Goal: Task Accomplishment & Management: Complete application form

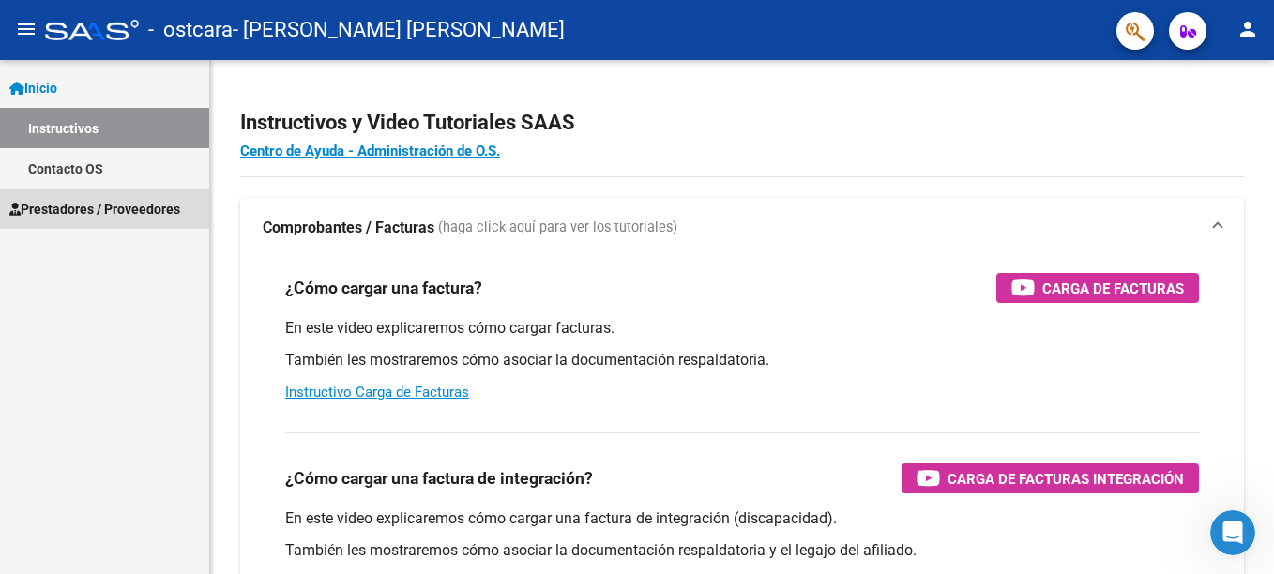
click at [66, 214] on span "Prestadores / Proveedores" at bounding box center [94, 209] width 171 height 21
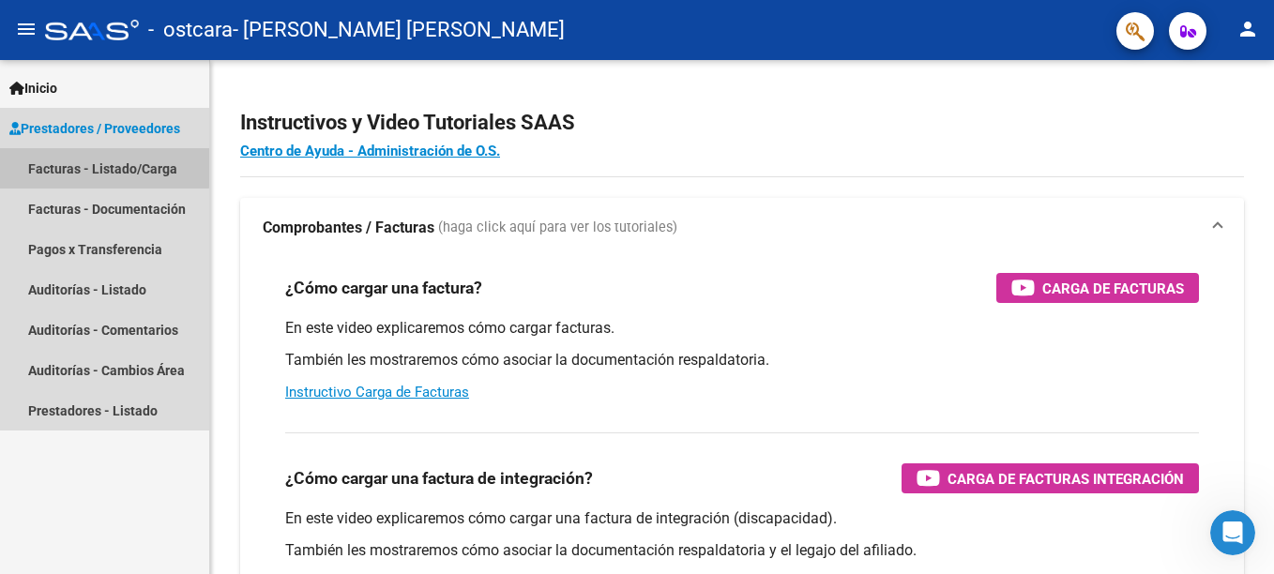
click at [61, 164] on link "Facturas - Listado/Carga" at bounding box center [104, 168] width 209 height 40
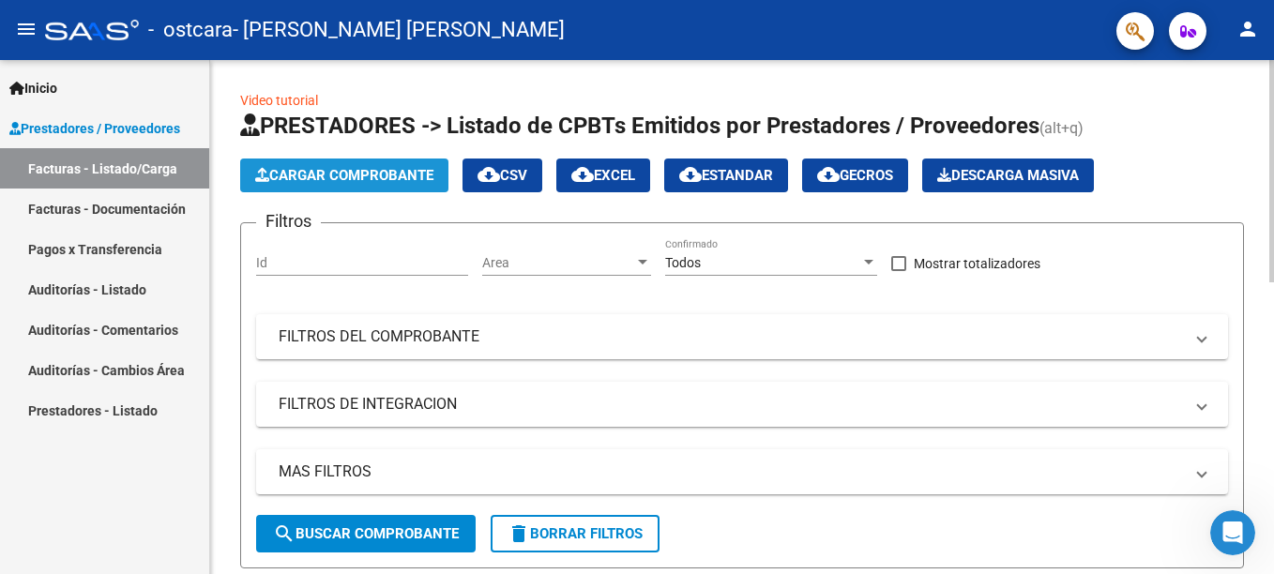
click at [338, 166] on button "Cargar Comprobante" at bounding box center [344, 176] width 208 height 34
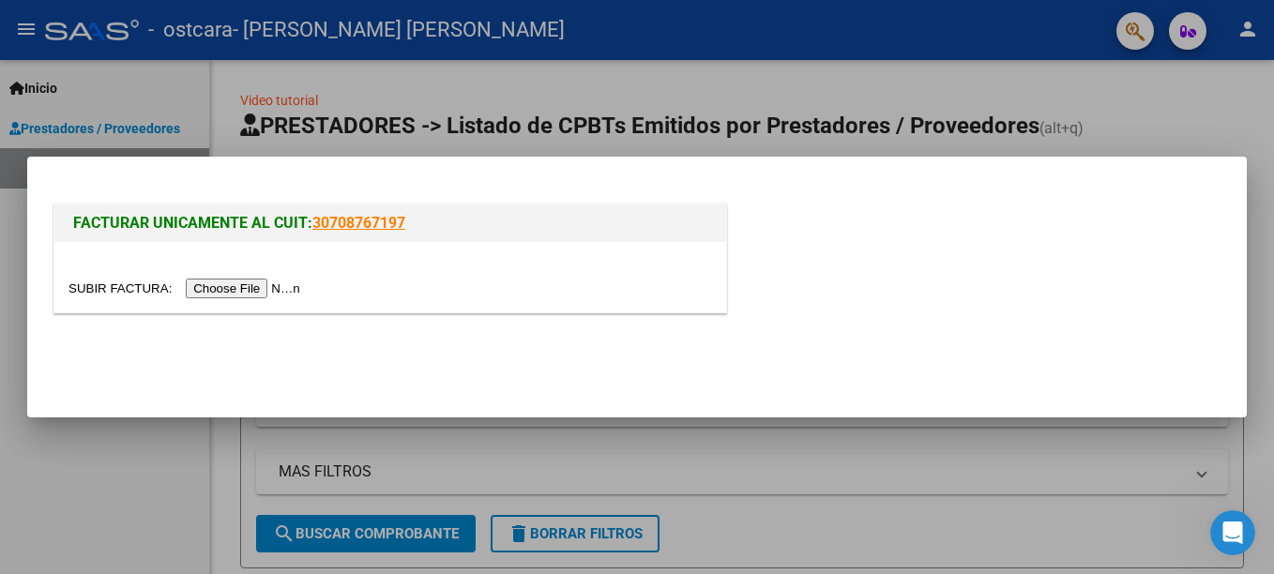
click at [239, 286] on input "file" at bounding box center [186, 289] width 237 height 20
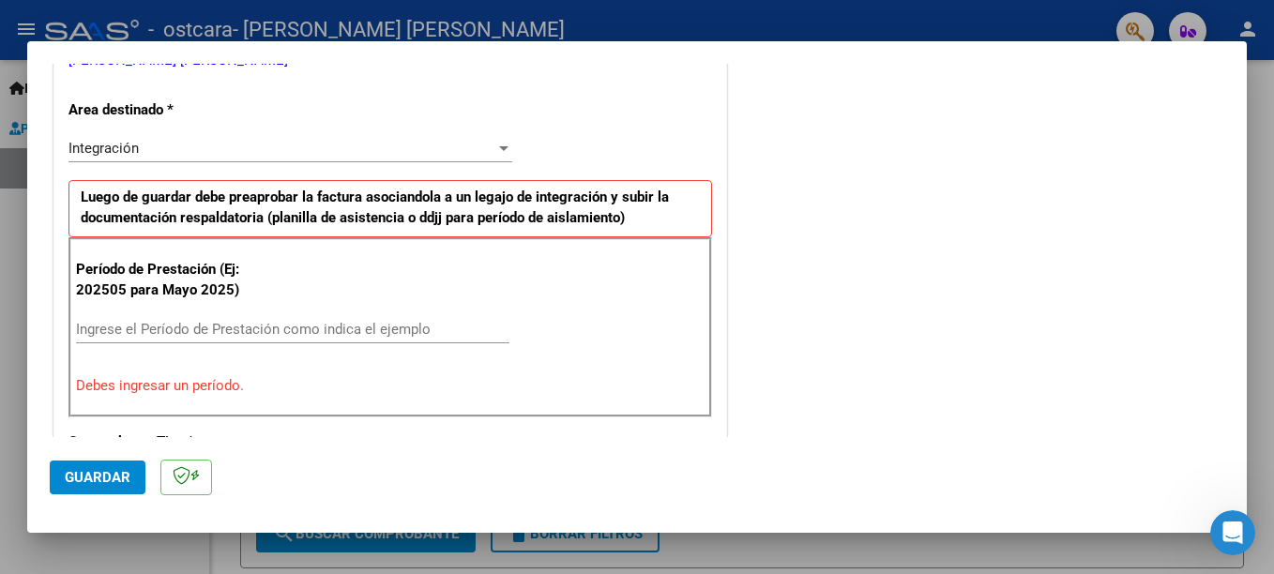
scroll to position [475, 0]
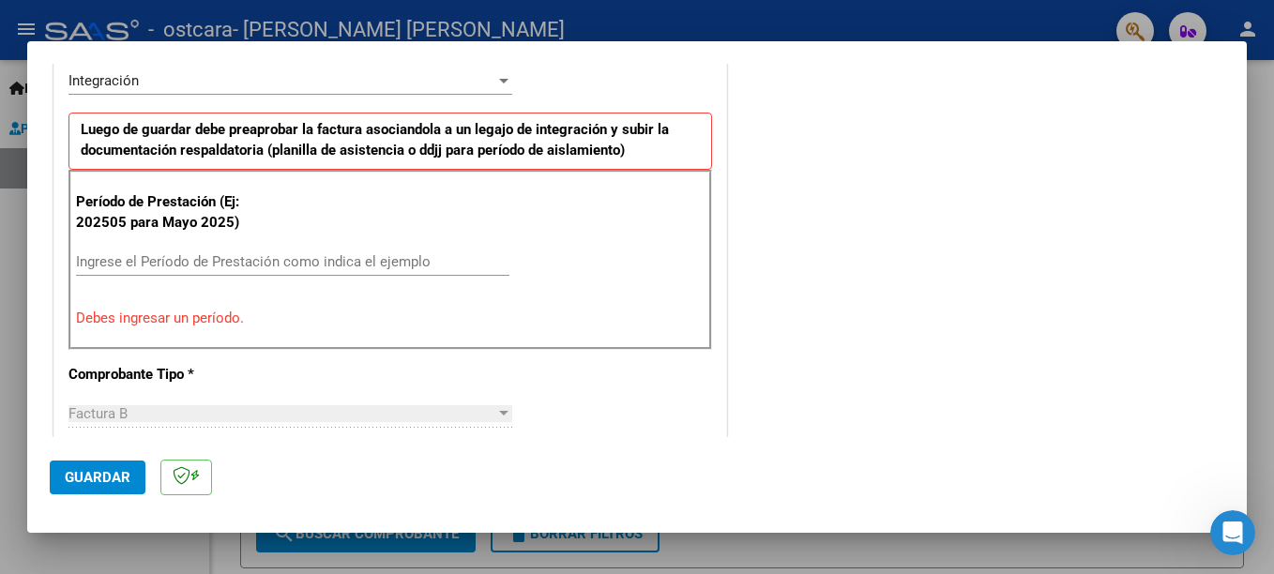
click at [1225, 238] on mat-dialog-content "COMPROBANTE VER COMPROBANTE El comprobante fue leído exitosamente. DATOS DEL CO…" at bounding box center [637, 250] width 1220 height 373
click at [233, 280] on div "Ingrese el Período de Prestación como indica el ejemplo" at bounding box center [292, 271] width 433 height 46
click at [223, 268] on input "Ingrese el Período de Prestación como indica el ejemplo" at bounding box center [292, 261] width 433 height 17
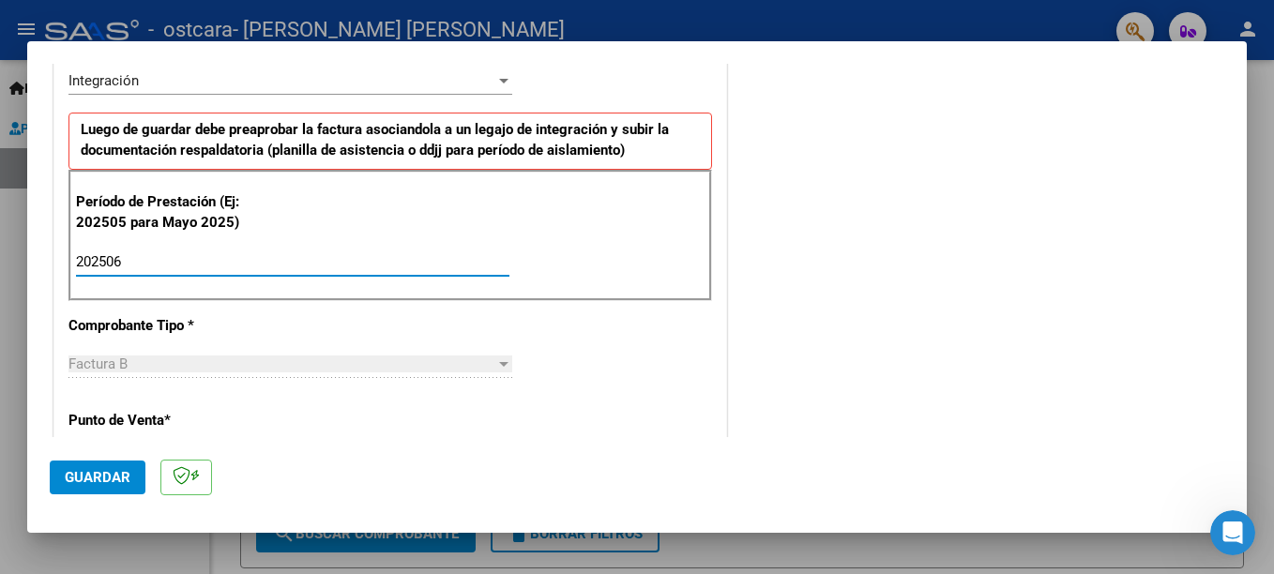
type input "202506"
click at [762, 403] on div "COMENTARIOS Comentarios del Prestador / Gerenciador:" at bounding box center [978, 425] width 494 height 1631
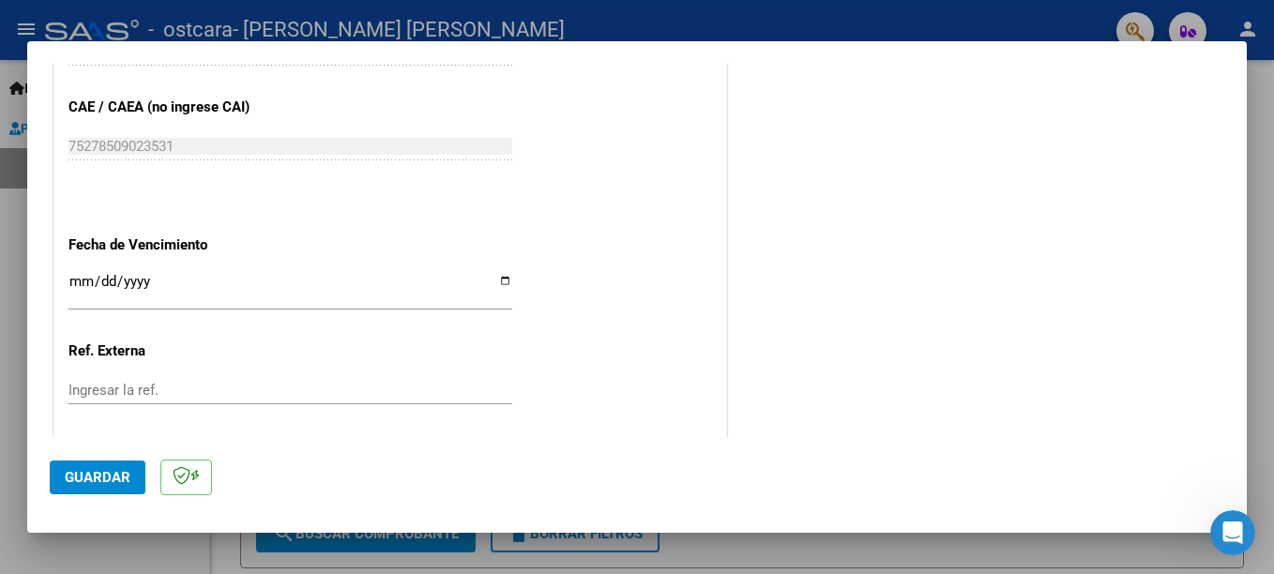
scroll to position [1236, 0]
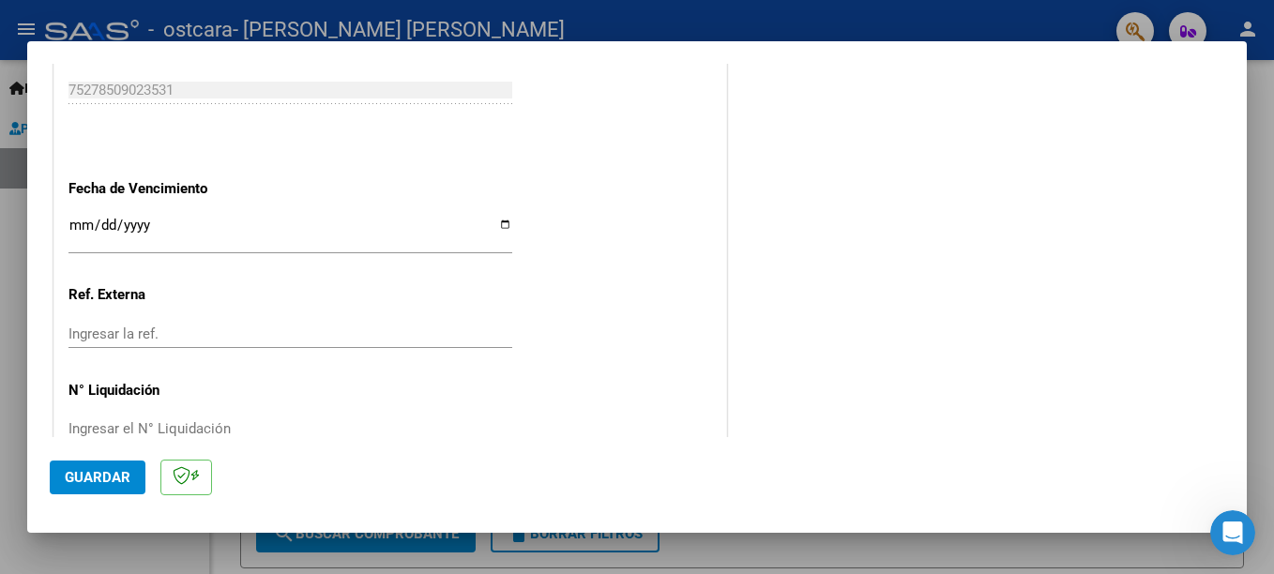
click at [1227, 343] on mat-dialog-content "COMPROBANTE VER COMPROBANTE El comprobante fue leído exitosamente. DATOS DEL CO…" at bounding box center [637, 250] width 1220 height 373
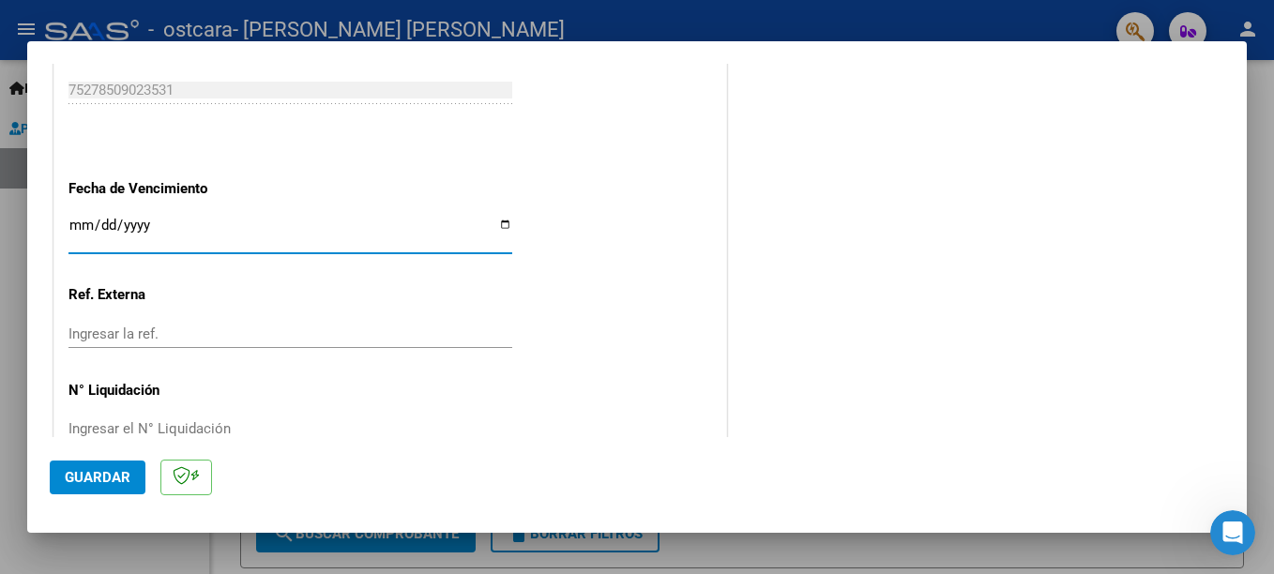
click at [504, 230] on input "Ingresar la fecha" at bounding box center [290, 233] width 444 height 30
type input "[DATE]"
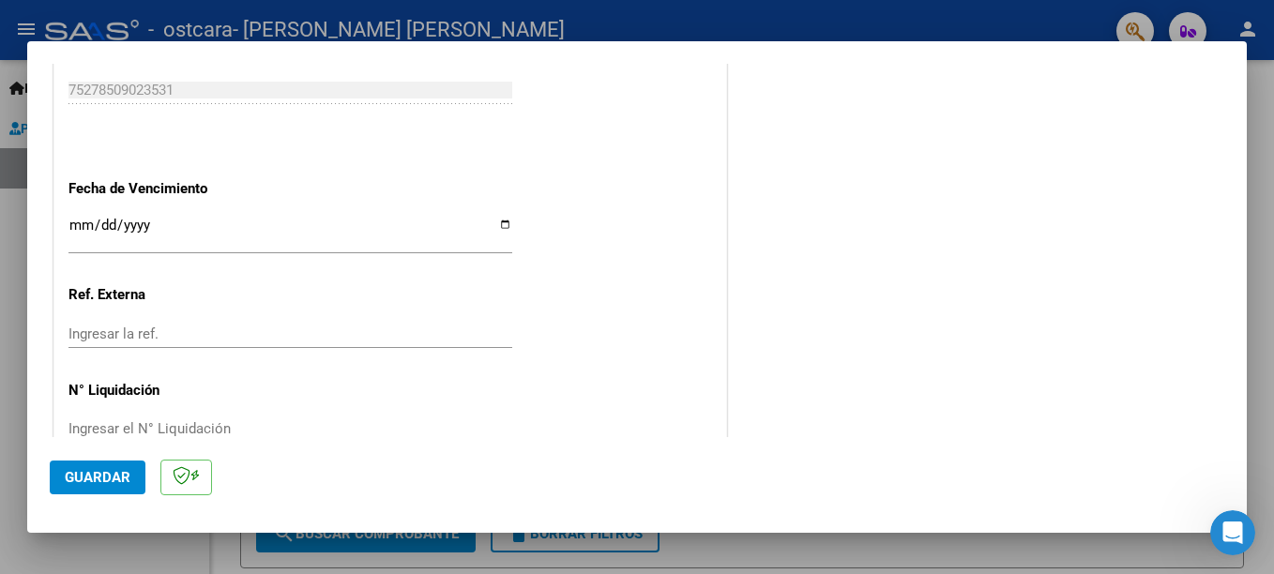
click at [122, 471] on span "Guardar" at bounding box center [98, 477] width 66 height 17
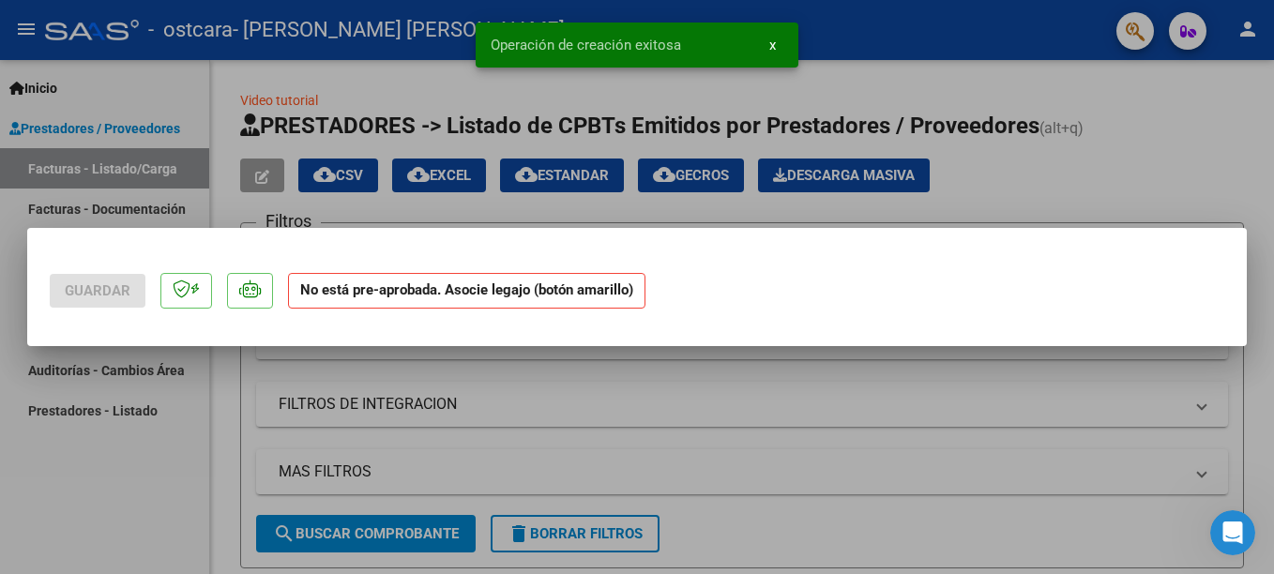
scroll to position [0, 0]
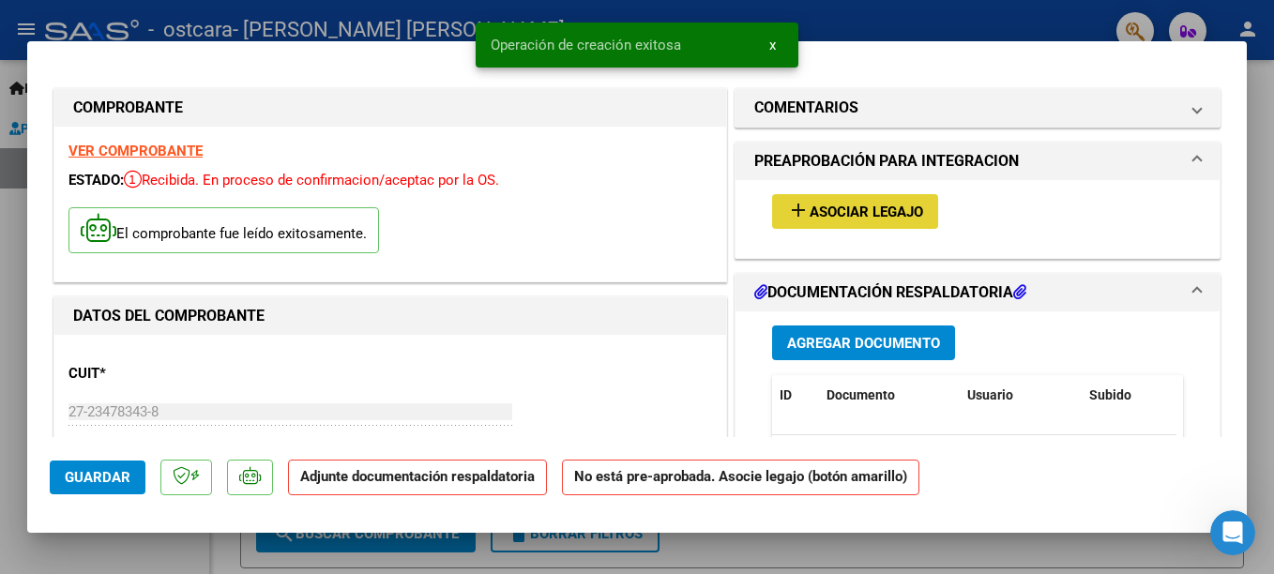
click at [827, 209] on span "Asociar Legajo" at bounding box center [867, 212] width 114 height 17
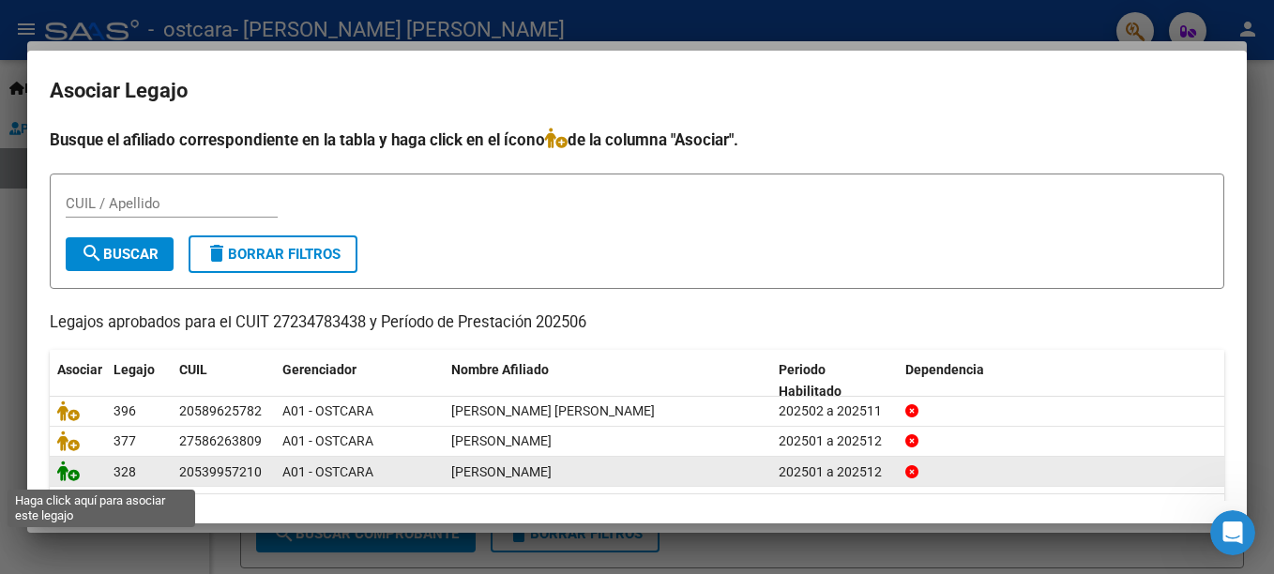
click at [72, 477] on icon at bounding box center [68, 471] width 23 height 21
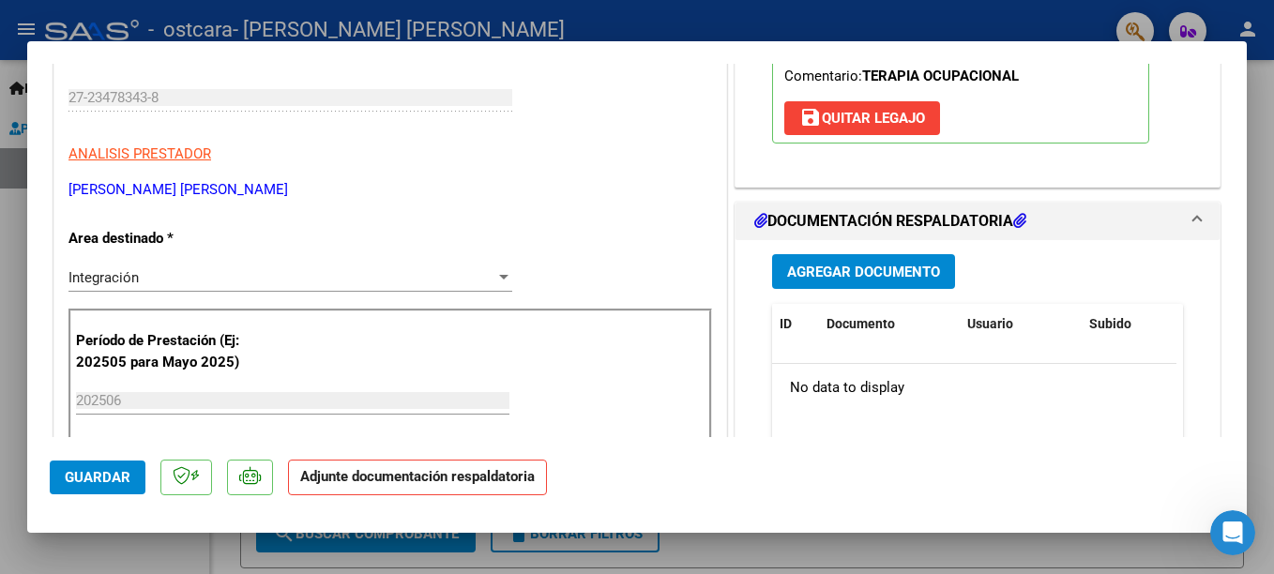
scroll to position [405, 0]
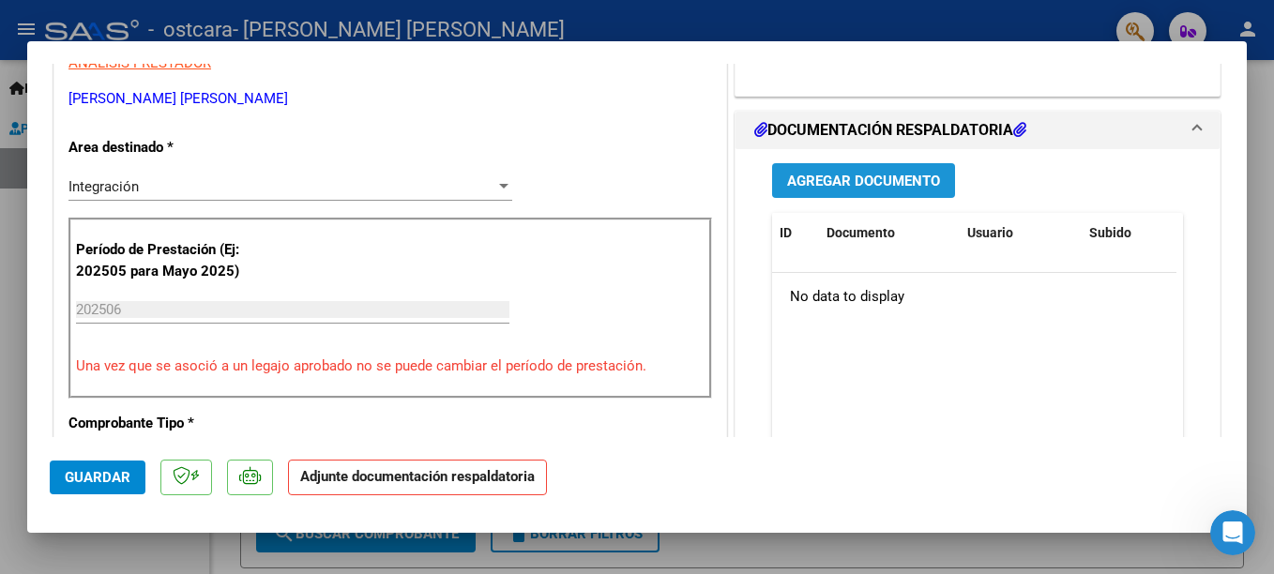
click at [884, 179] on span "Agregar Documento" at bounding box center [863, 181] width 153 height 17
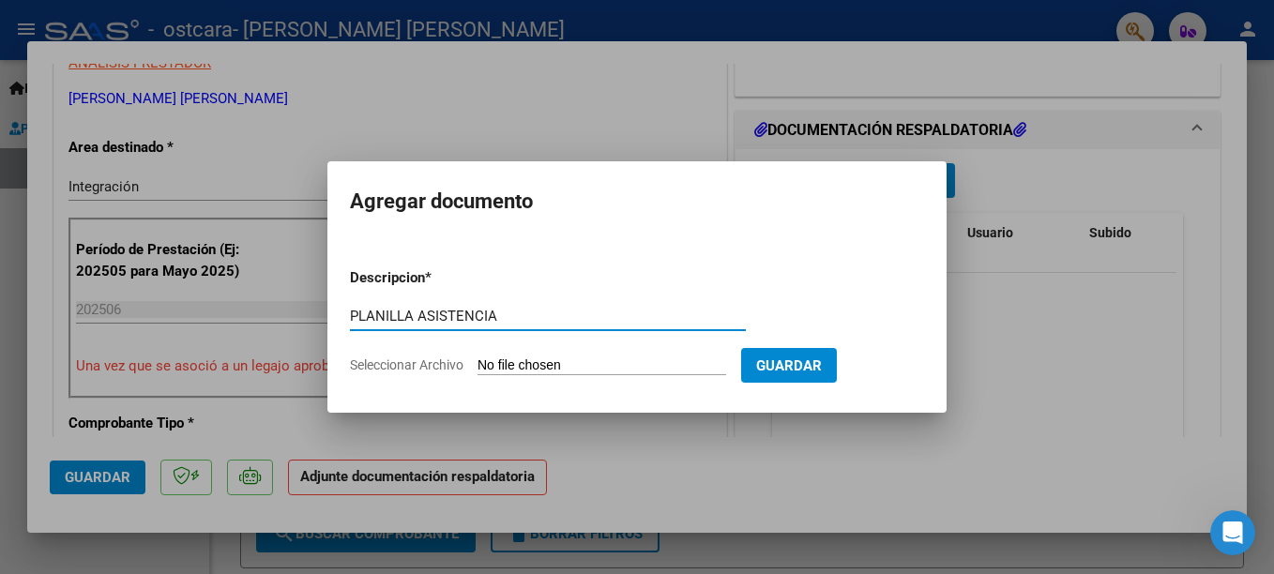
type input "PLANILLA ASISTENCIA"
click at [552, 364] on input "Seleccionar Archivo" at bounding box center [602, 366] width 249 height 18
type input "C:\fakepath\PLANILLA [PERSON_NAME].pdf"
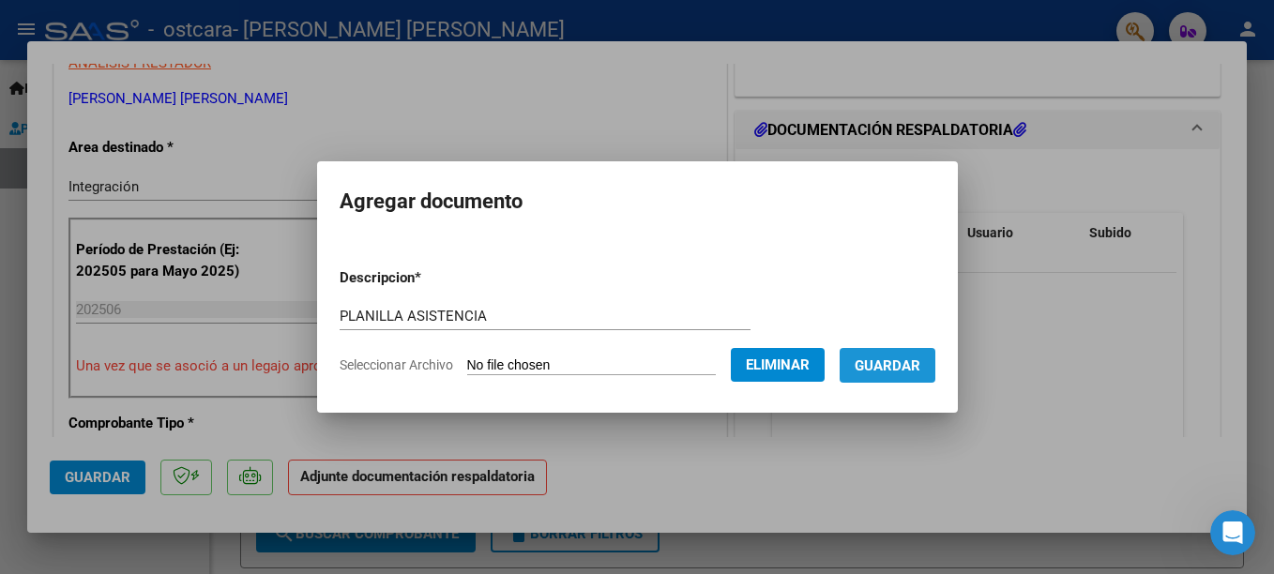
click at [914, 369] on span "Guardar" at bounding box center [888, 365] width 66 height 17
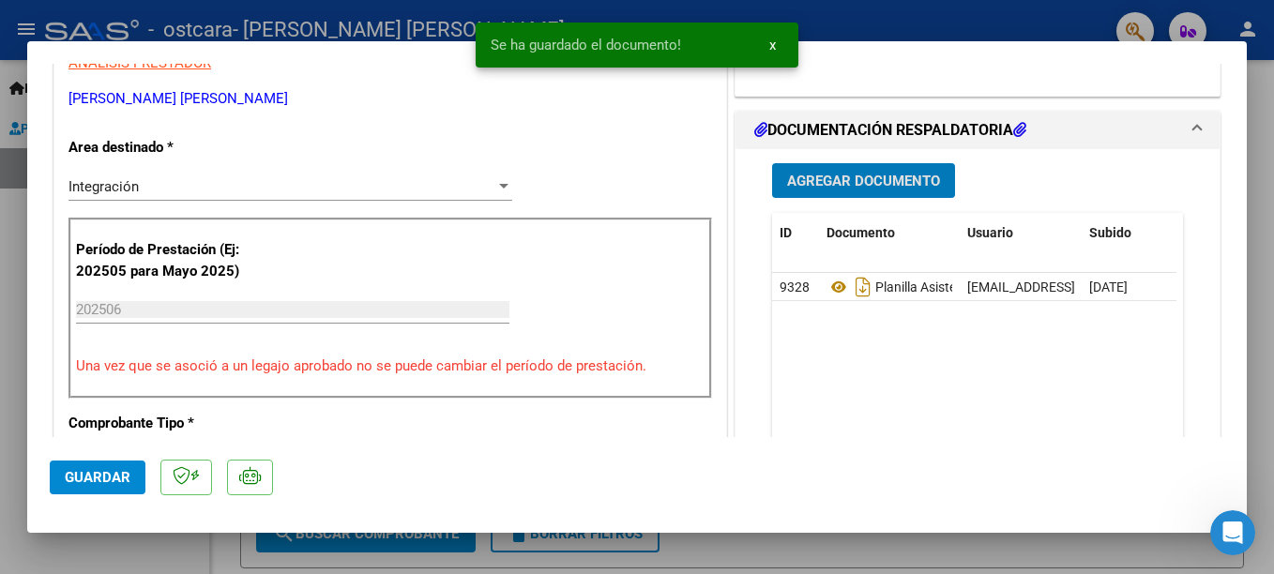
click at [132, 482] on button "Guardar" at bounding box center [98, 478] width 96 height 34
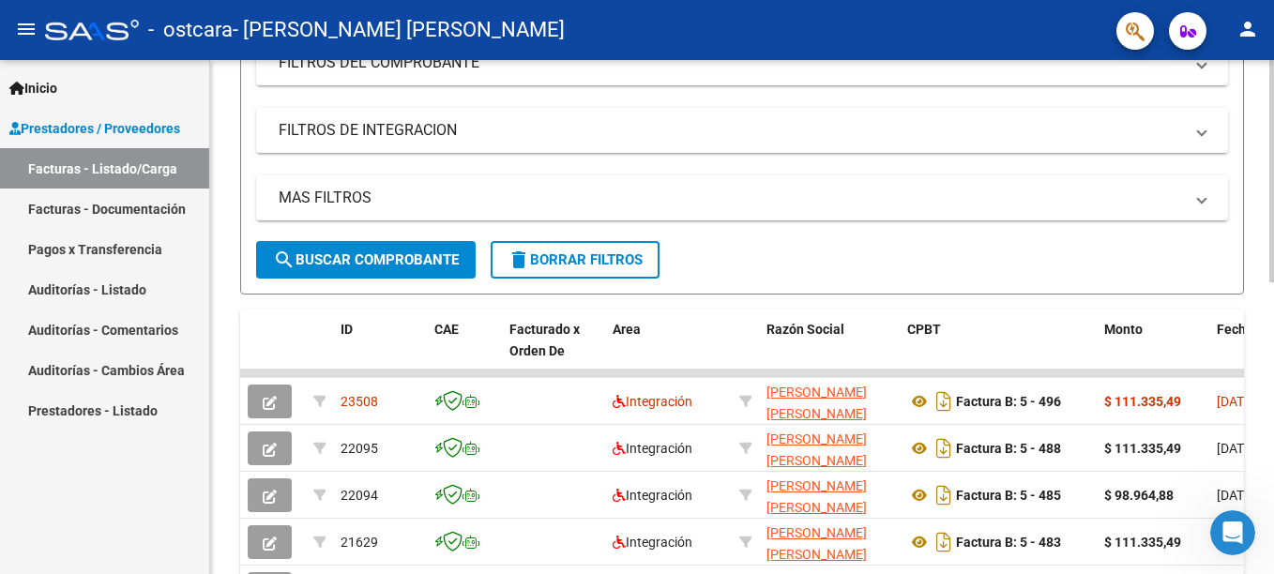
scroll to position [0, 0]
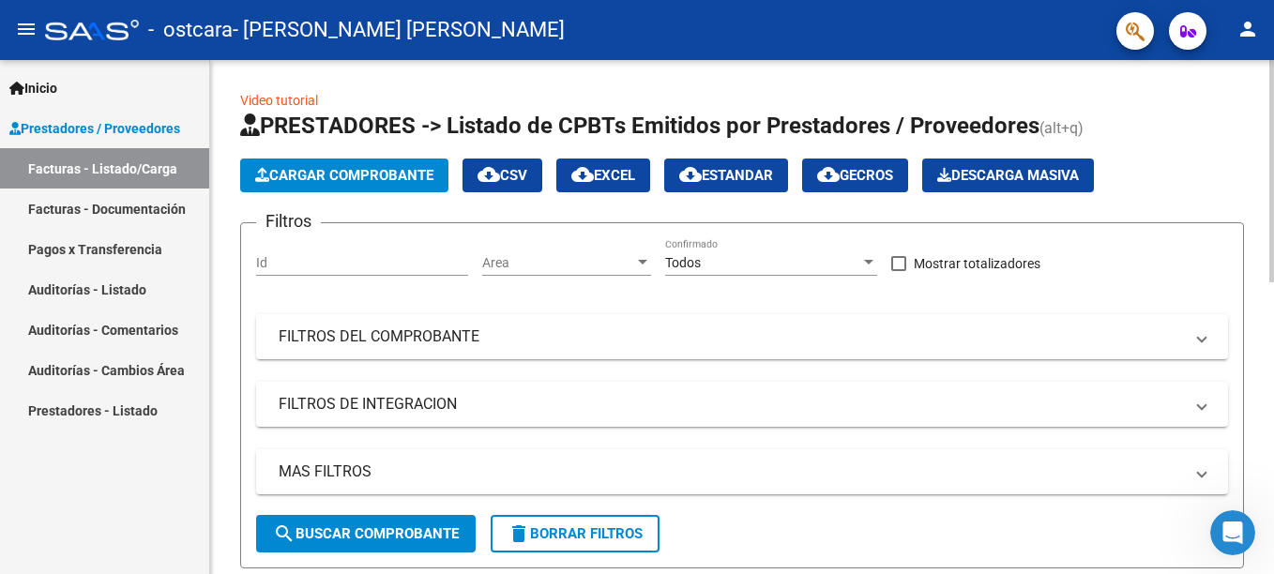
click at [289, 171] on span "Cargar Comprobante" at bounding box center [344, 175] width 178 height 17
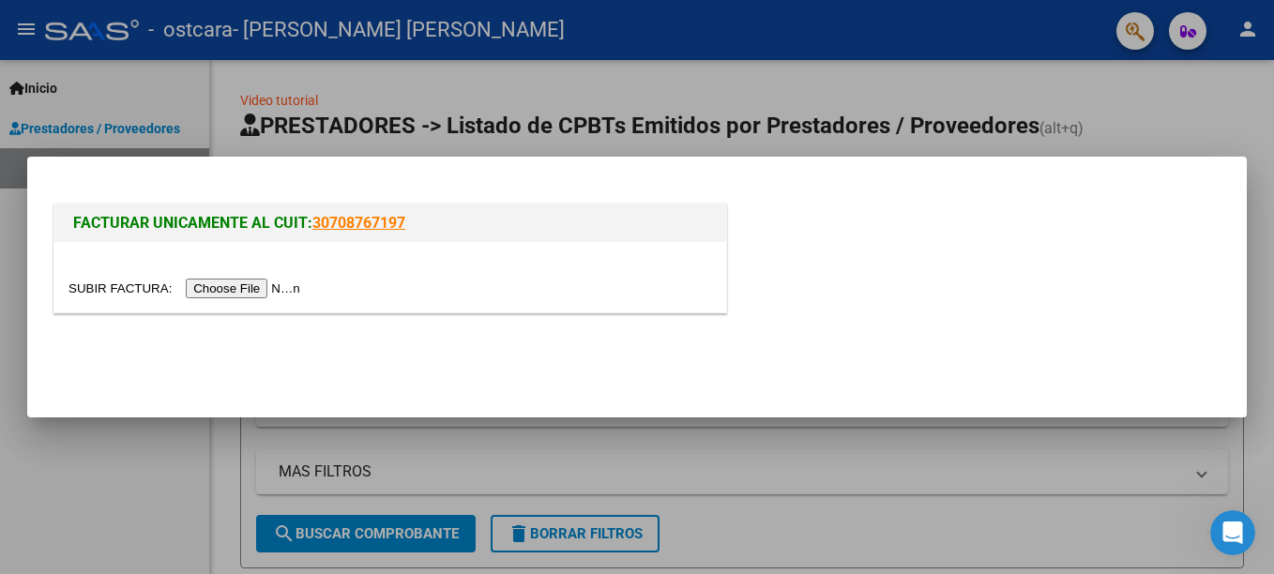
click at [262, 288] on input "file" at bounding box center [186, 289] width 237 height 20
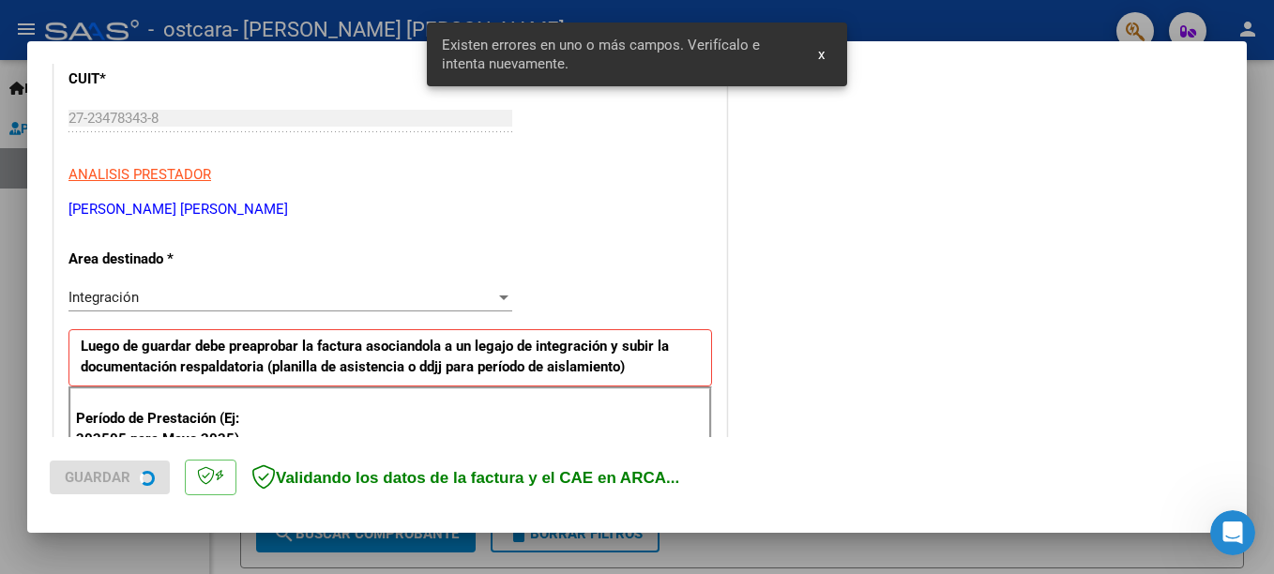
scroll to position [432, 0]
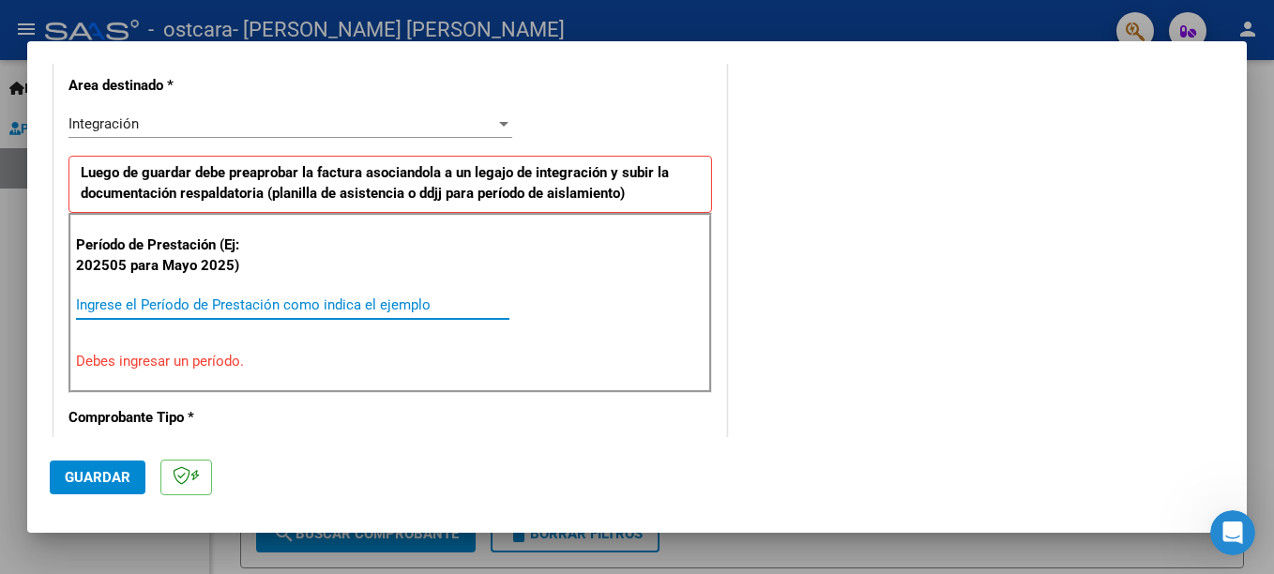
click at [196, 297] on input "Ingrese el Período de Prestación como indica el ejemplo" at bounding box center [292, 304] width 433 height 17
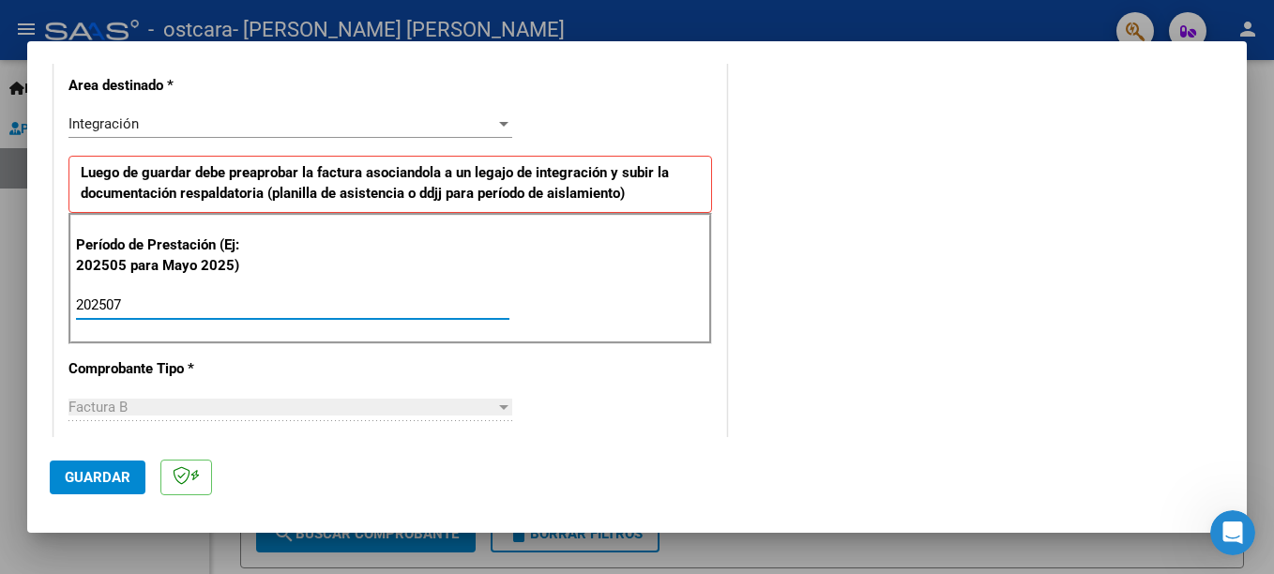
type input "202507"
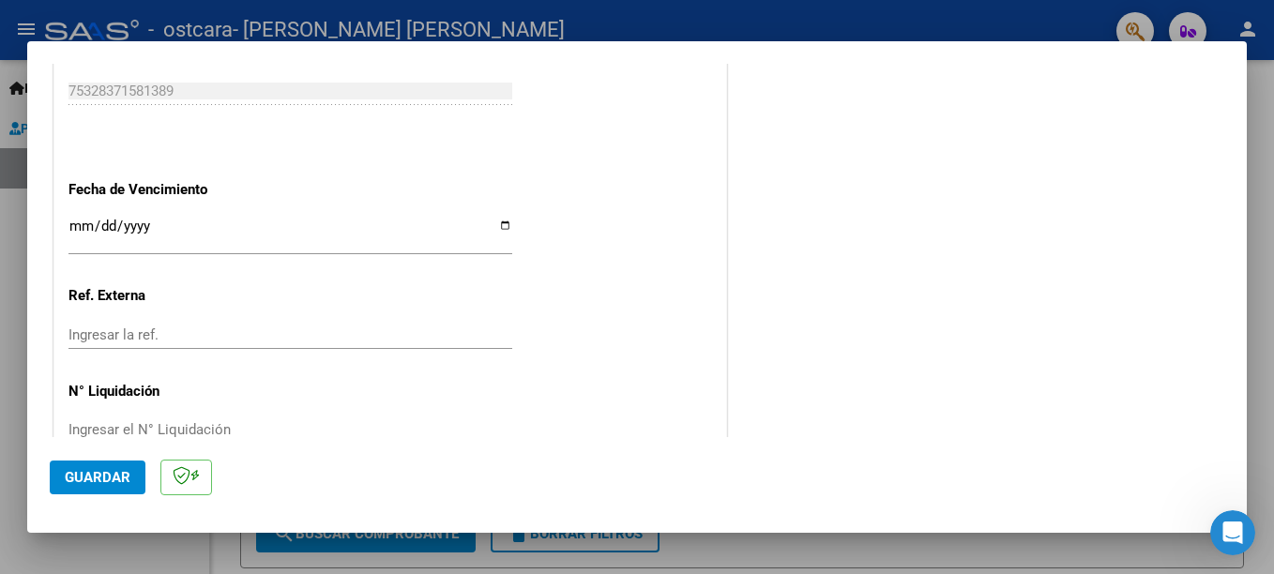
scroll to position [1244, 0]
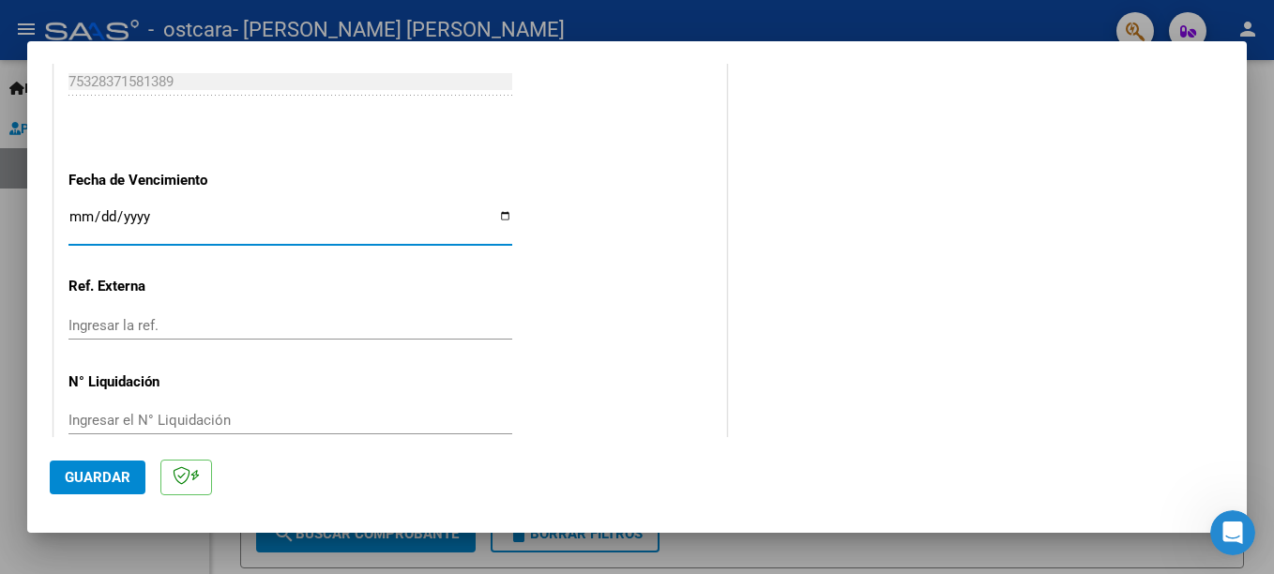
click at [126, 226] on input "Ingresar la fecha" at bounding box center [290, 224] width 444 height 30
click at [496, 218] on input "Ingresar la fecha" at bounding box center [290, 224] width 444 height 30
type input "[DATE]"
click at [110, 474] on span "Guardar" at bounding box center [98, 477] width 66 height 17
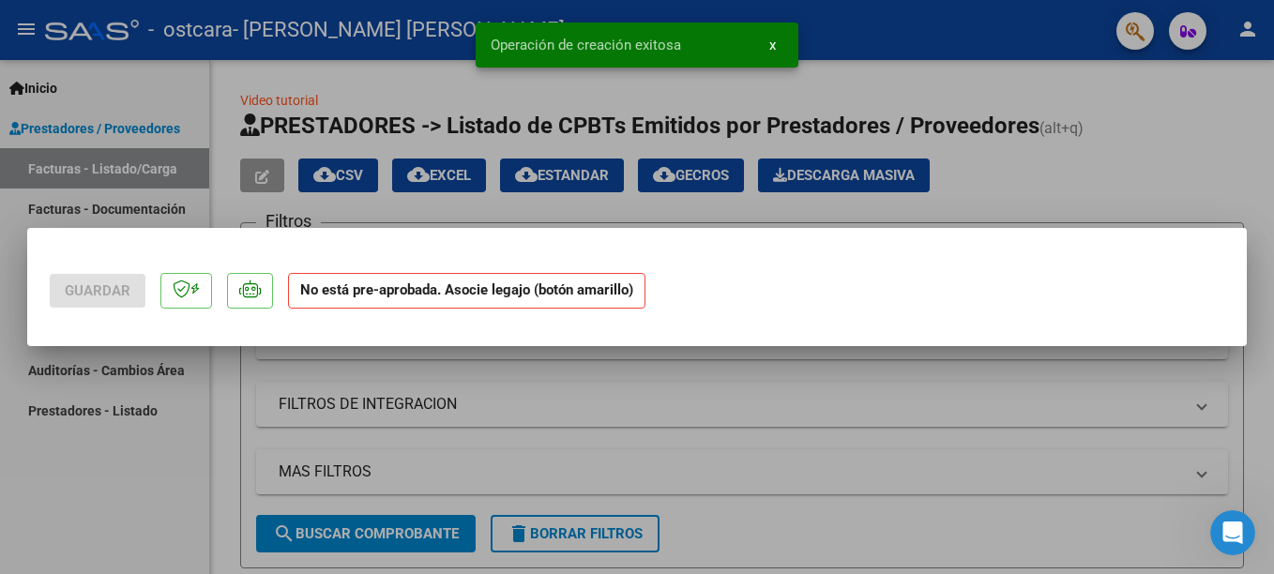
scroll to position [0, 0]
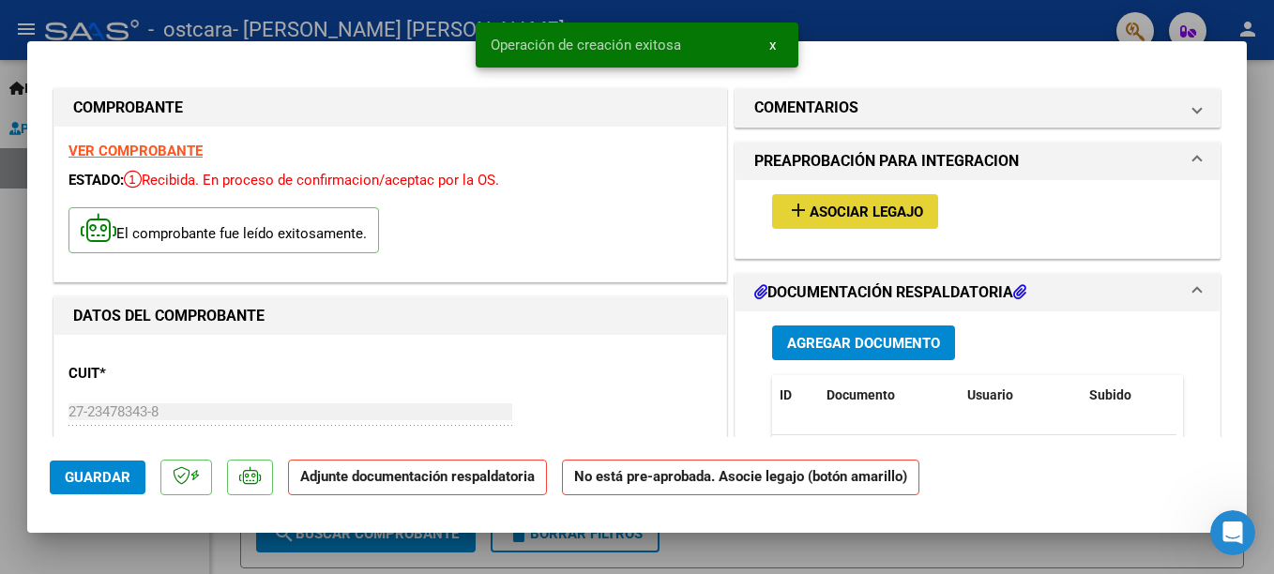
click at [919, 210] on button "add Asociar Legajo" at bounding box center [855, 211] width 166 height 35
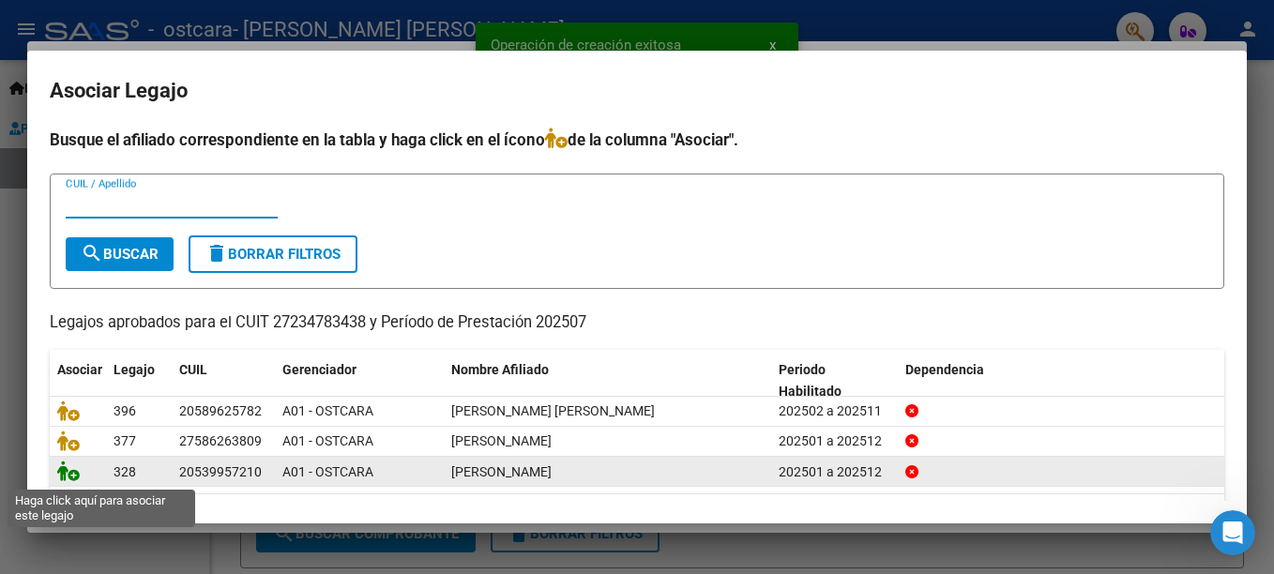
click at [70, 479] on icon at bounding box center [68, 471] width 23 height 21
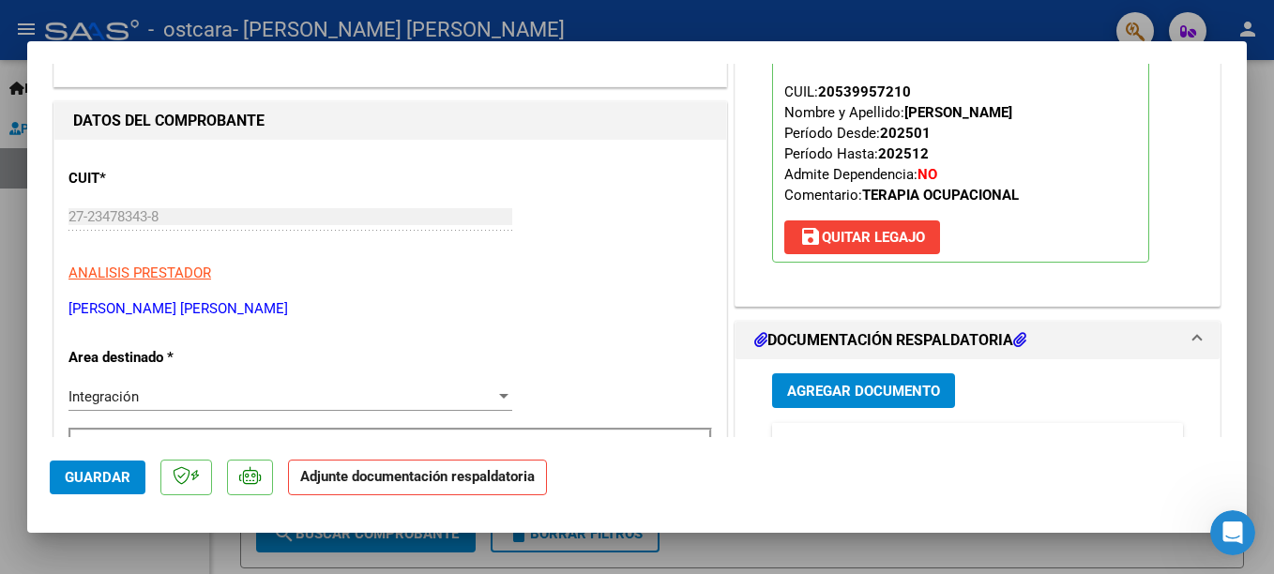
scroll to position [372, 0]
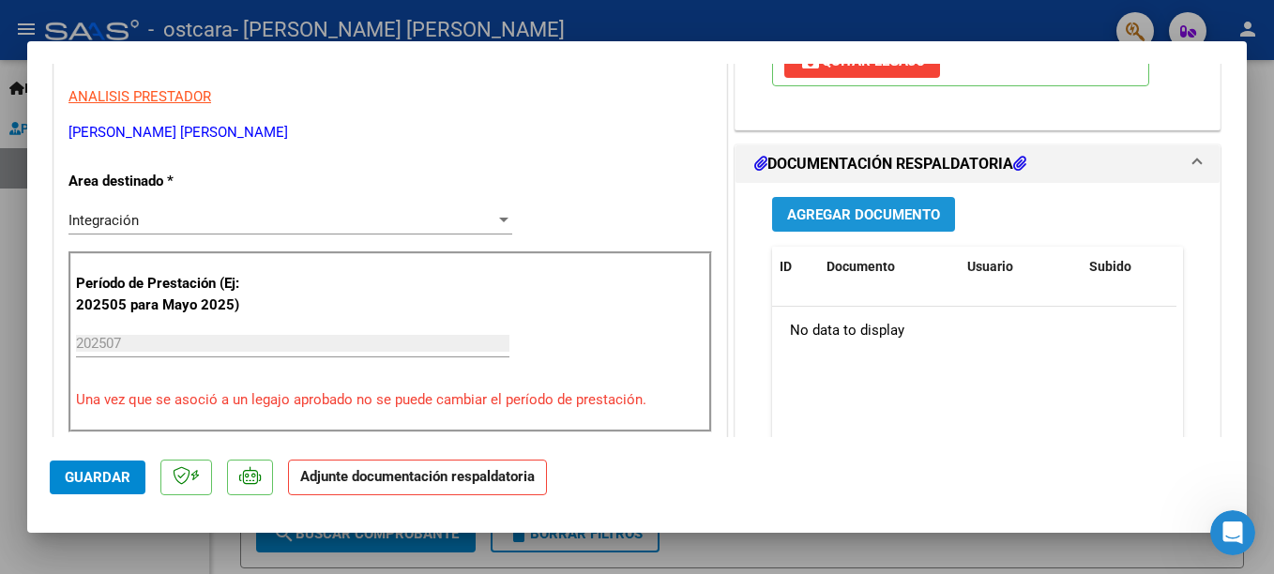
click at [839, 223] on span "Agregar Documento" at bounding box center [863, 214] width 153 height 17
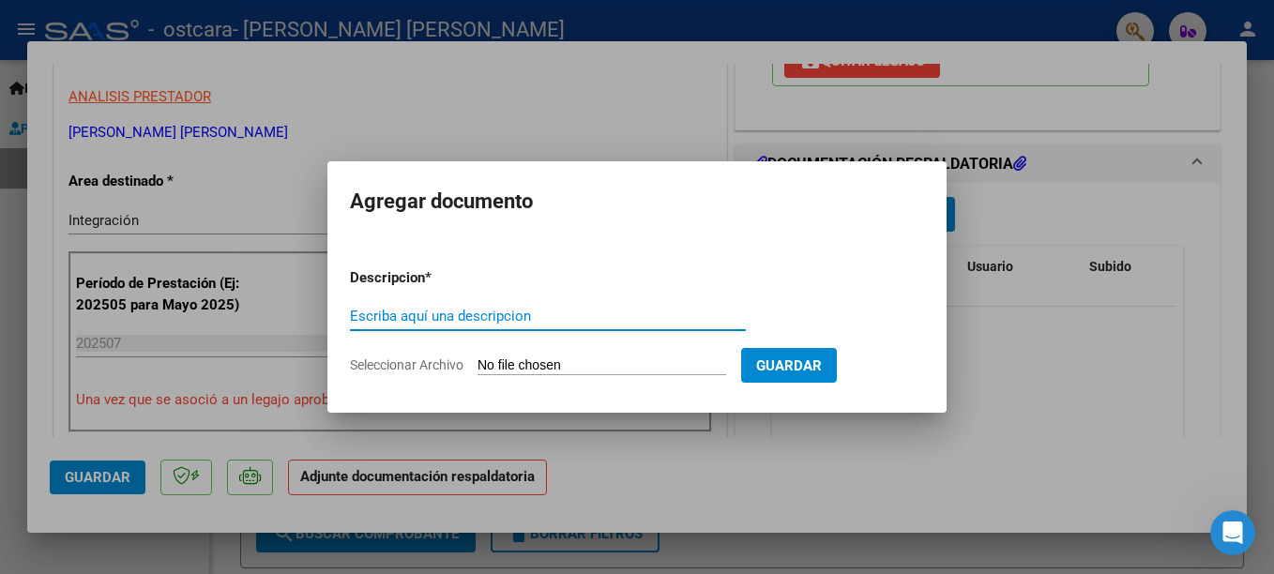
click at [579, 310] on input "Escriba aquí una descripcion" at bounding box center [548, 316] width 396 height 17
type input "planilla asistencia"
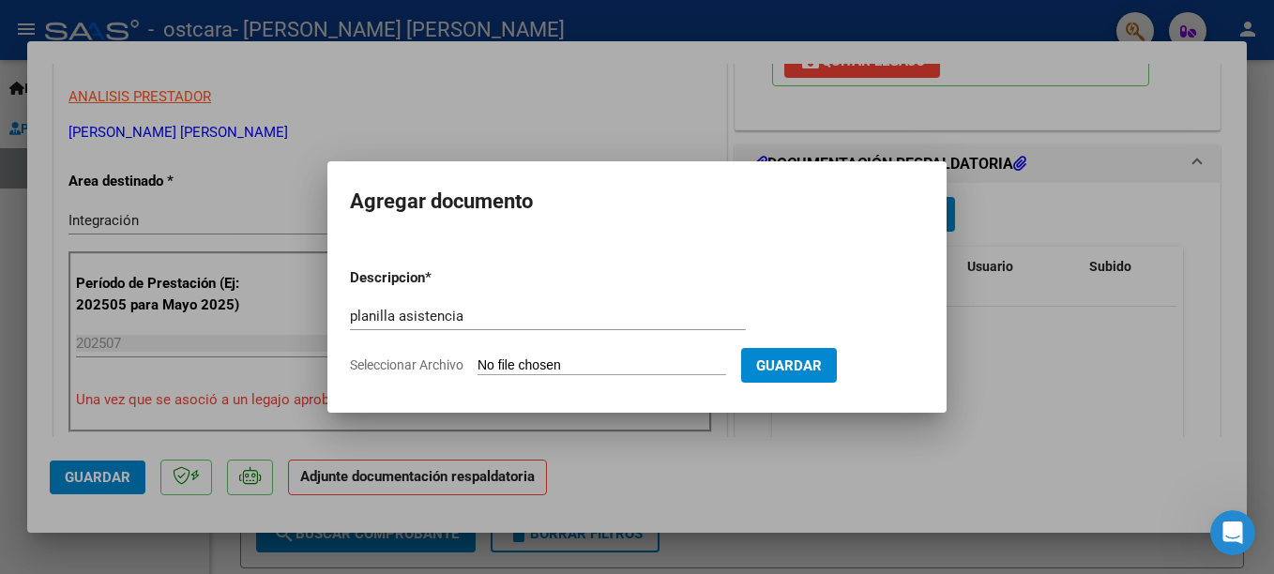
click at [549, 367] on input "Seleccionar Archivo" at bounding box center [602, 366] width 249 height 18
type input "C:\fakepath\Planilla Julio.pdf"
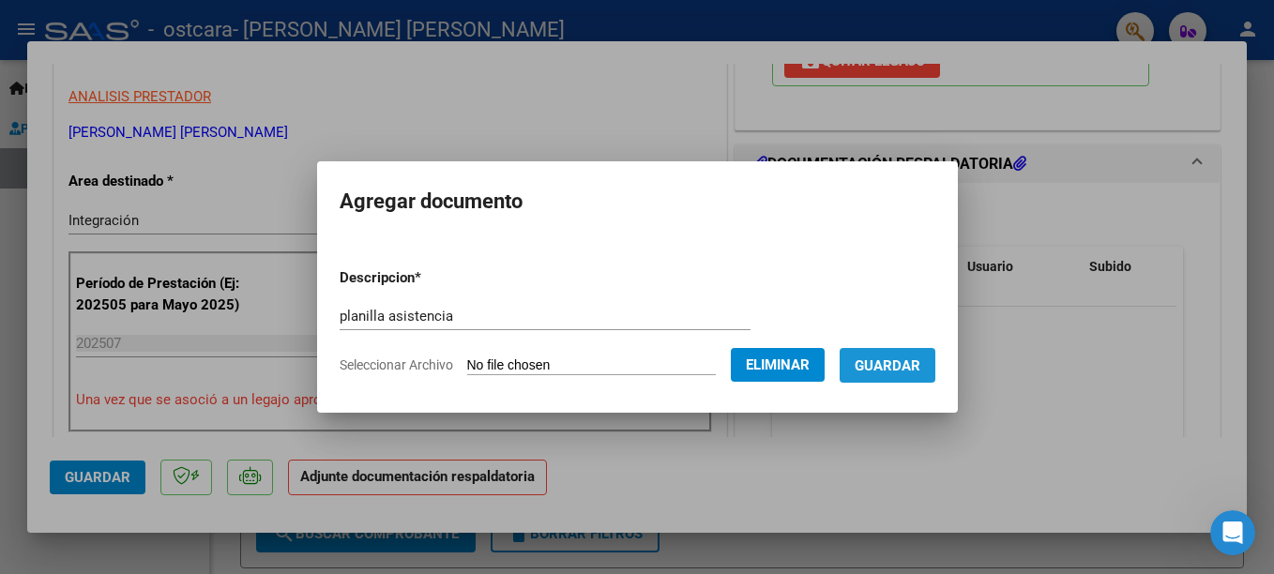
click at [894, 363] on span "Guardar" at bounding box center [888, 365] width 66 height 17
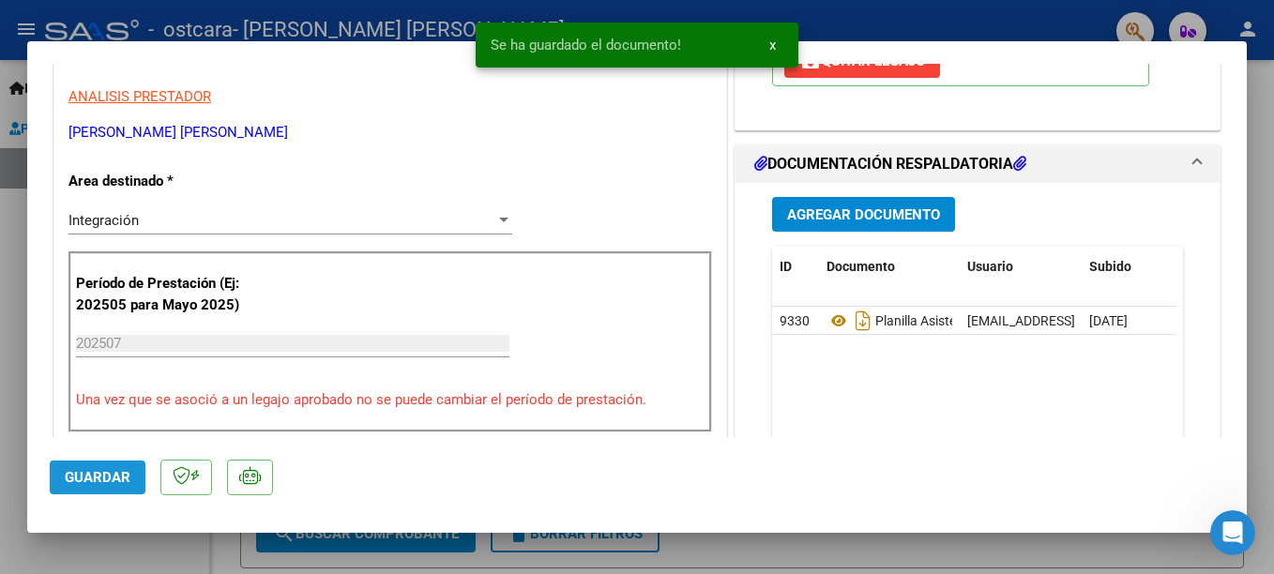
click at [110, 477] on span "Guardar" at bounding box center [98, 477] width 66 height 17
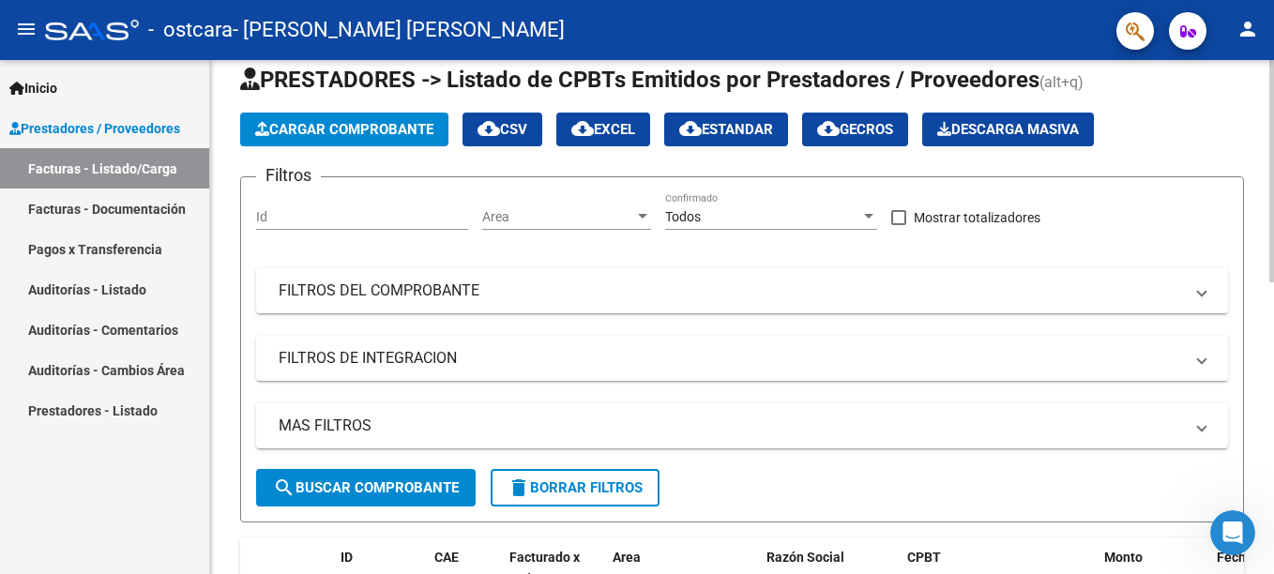
scroll to position [0, 0]
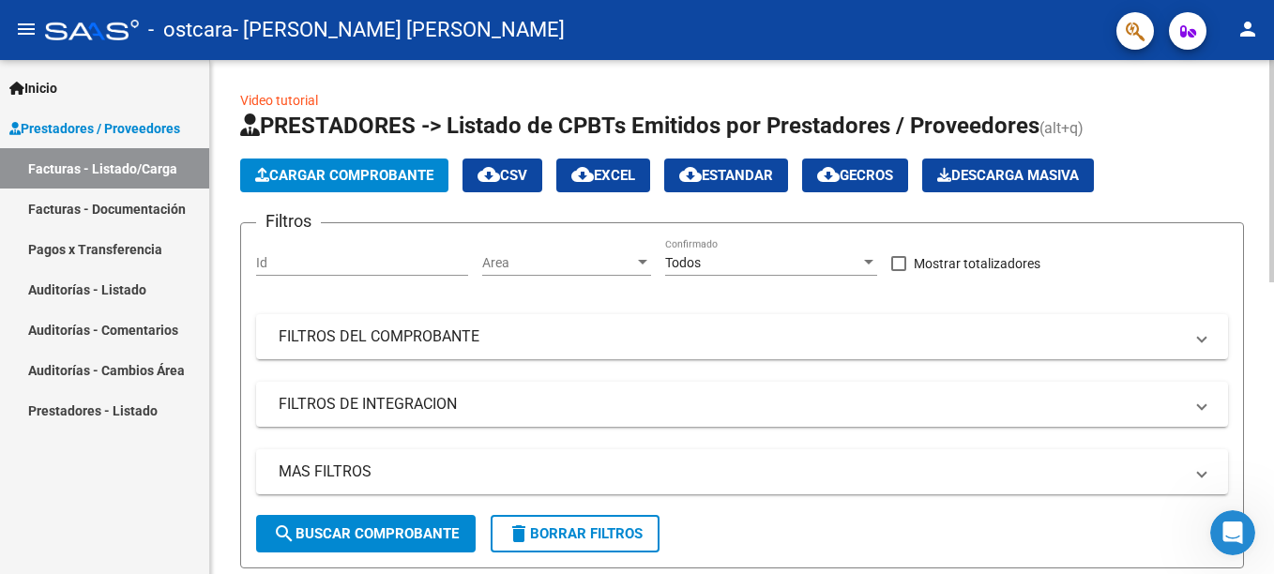
click at [1259, 97] on html "menu - ostcara - [PERSON_NAME] [PERSON_NAME] person Inicio Instructivos Contact…" at bounding box center [637, 287] width 1274 height 574
click at [269, 175] on span "Cargar Comprobante" at bounding box center [344, 175] width 178 height 17
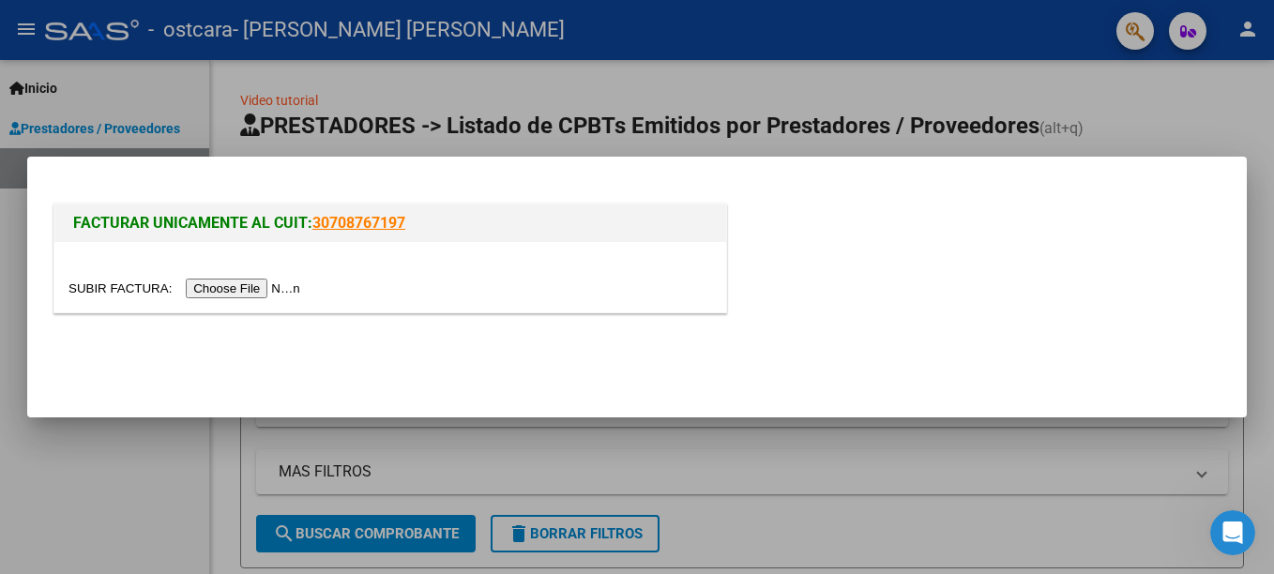
click at [245, 288] on input "file" at bounding box center [186, 289] width 237 height 20
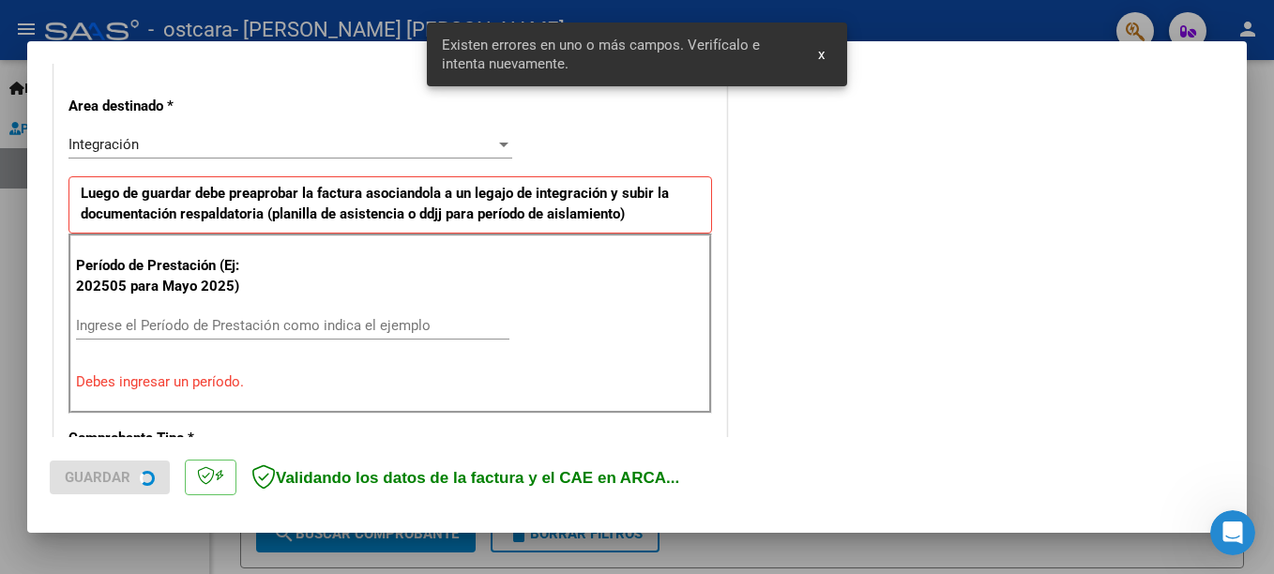
scroll to position [432, 0]
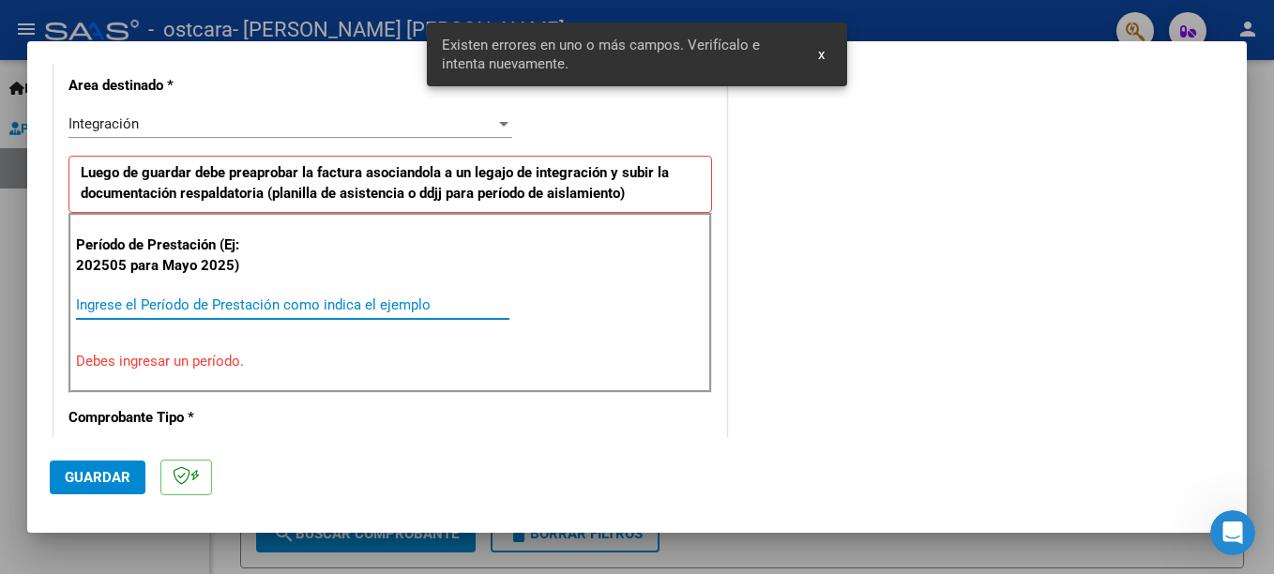
click at [268, 305] on input "Ingrese el Período de Prestación como indica el ejemplo" at bounding box center [292, 304] width 433 height 17
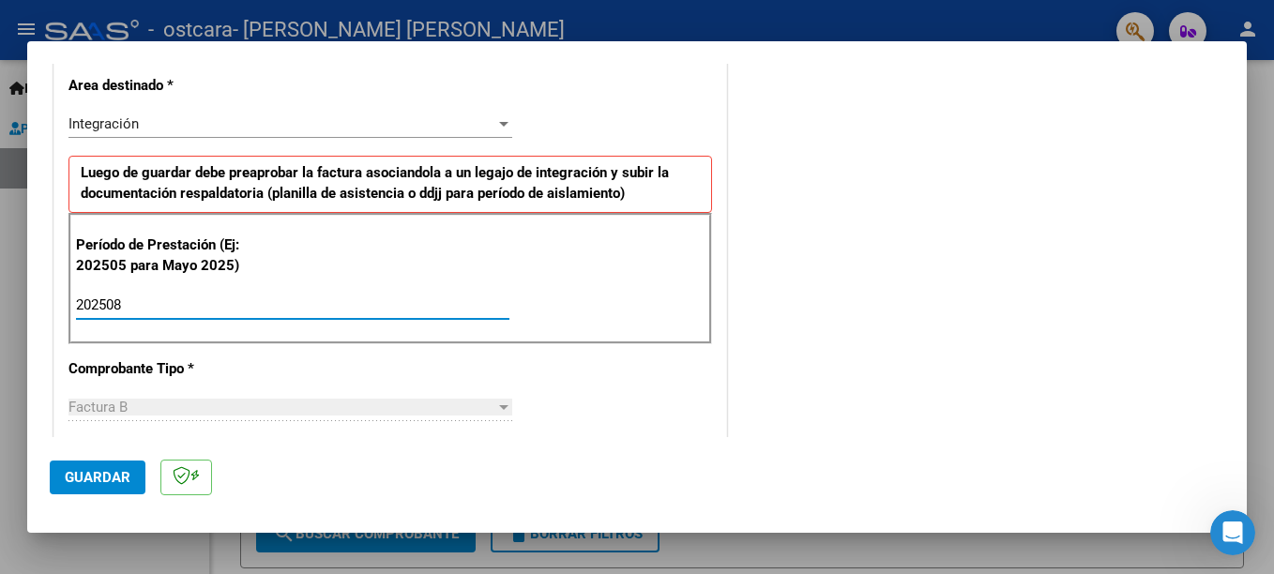
type input "202508"
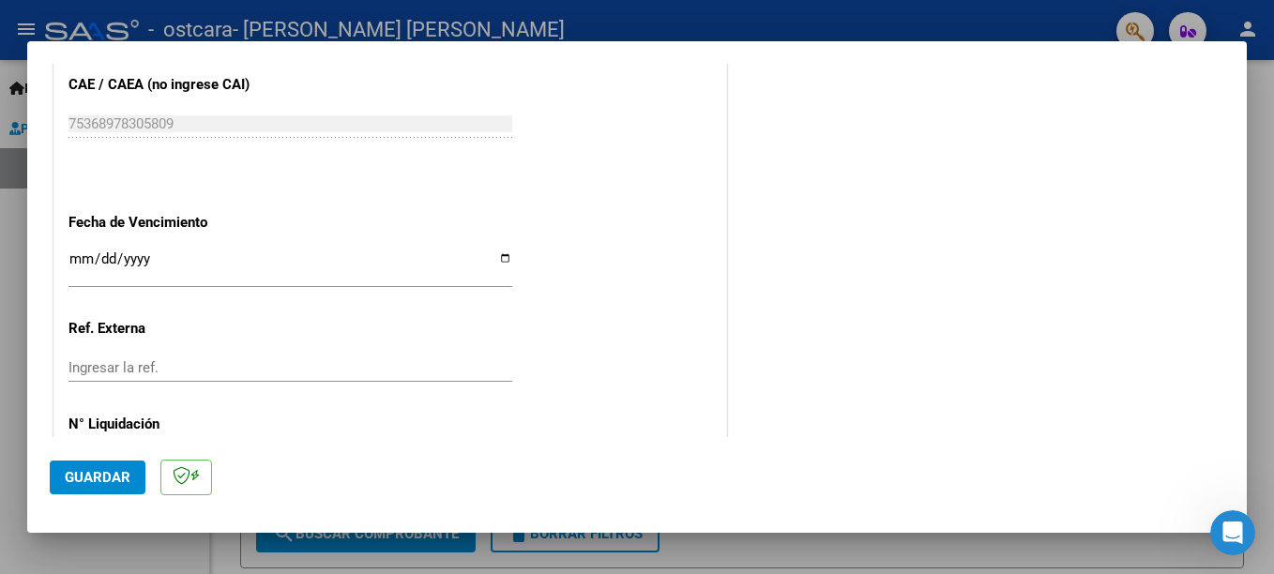
scroll to position [1207, 0]
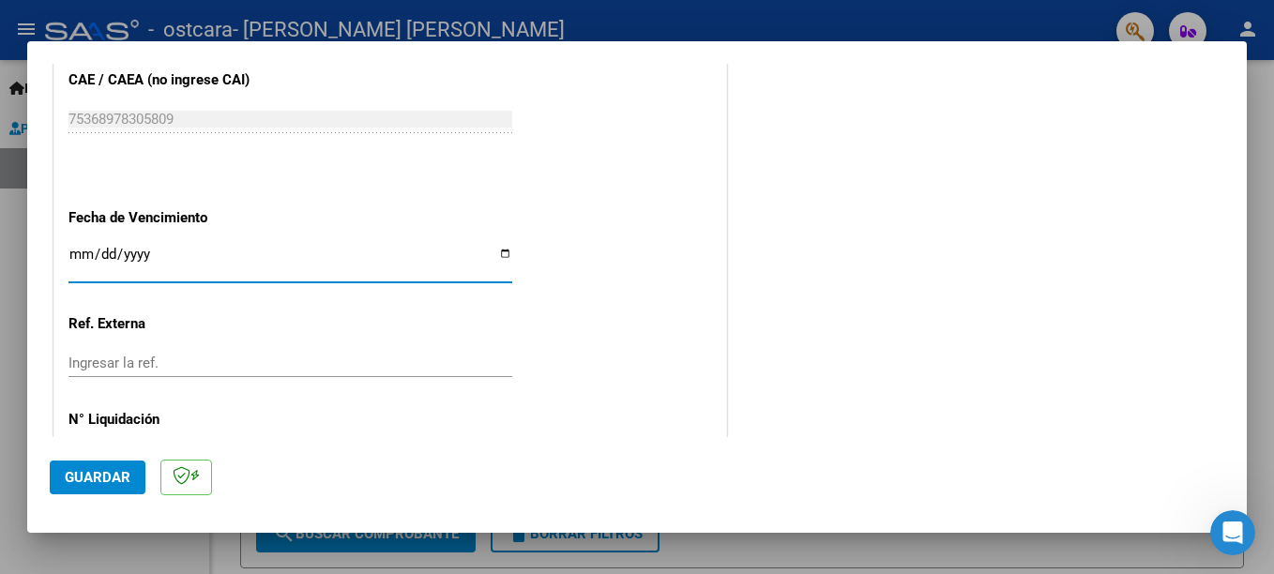
click at [494, 253] on input "Ingresar la fecha" at bounding box center [290, 262] width 444 height 30
type input "[DATE]"
click at [112, 480] on span "Guardar" at bounding box center [98, 477] width 66 height 17
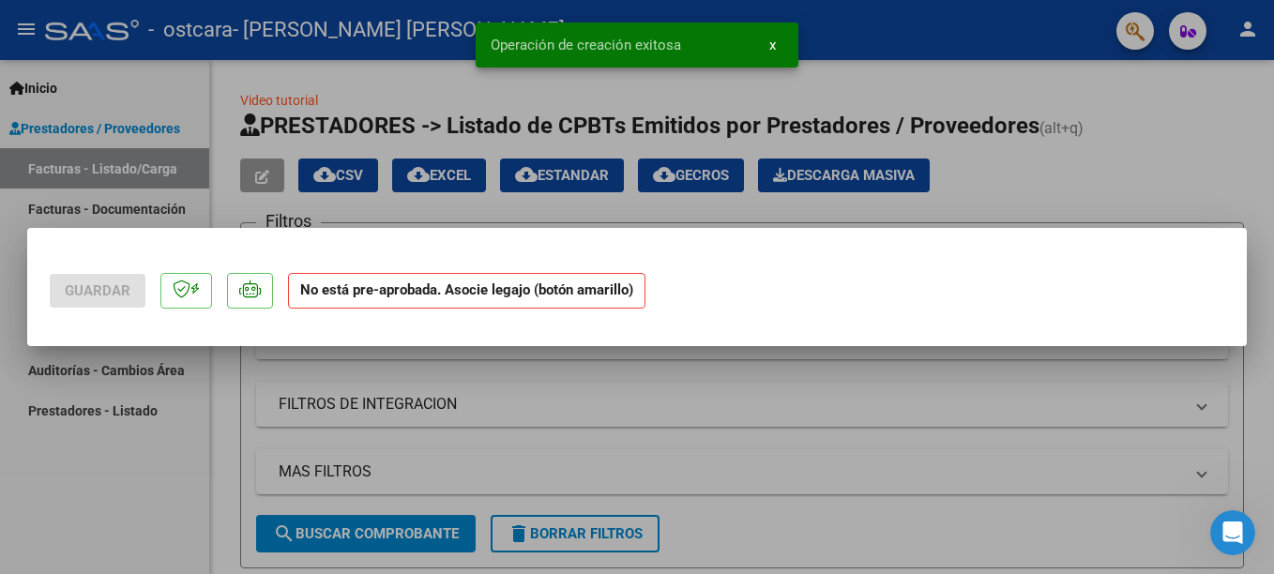
scroll to position [0, 0]
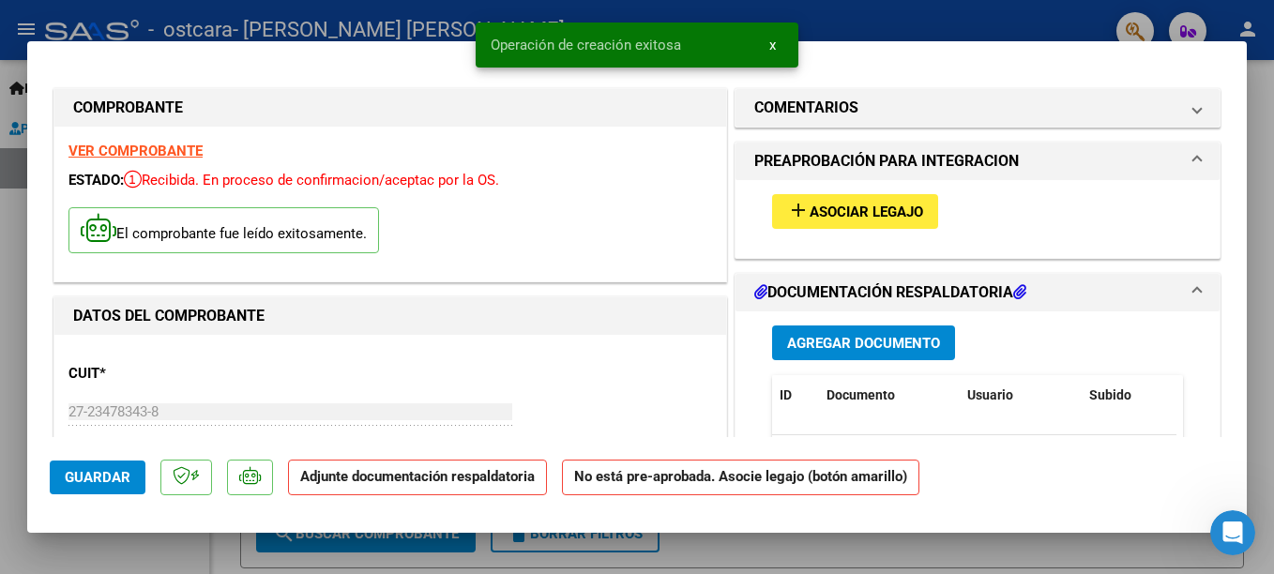
click at [854, 212] on span "Asociar Legajo" at bounding box center [867, 212] width 114 height 17
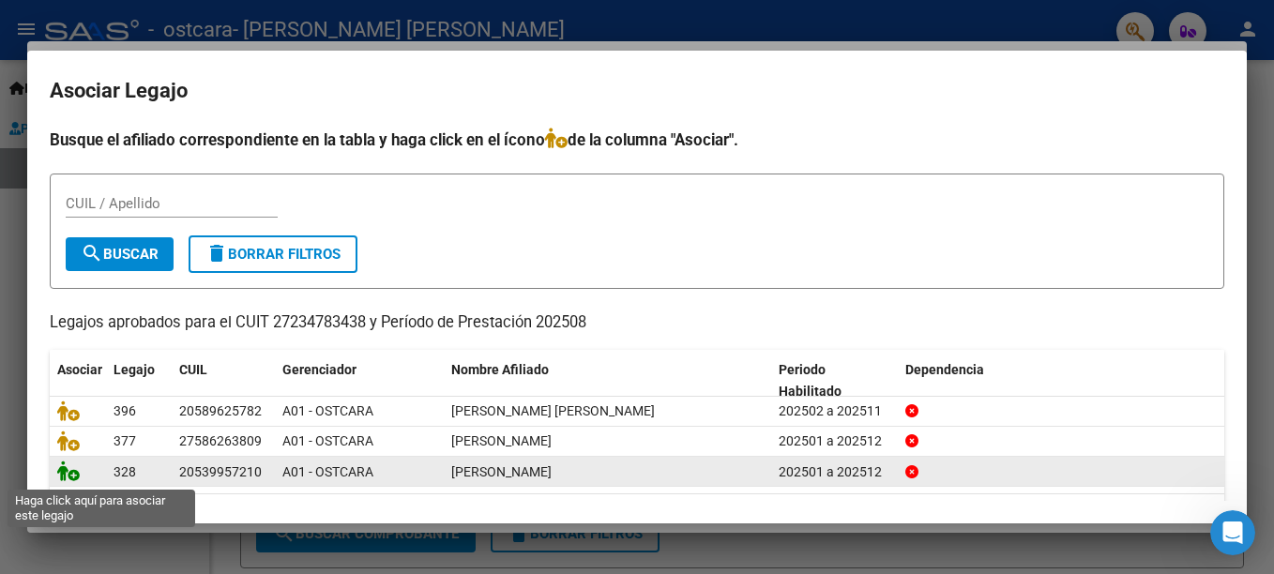
click at [66, 472] on icon at bounding box center [68, 471] width 23 height 21
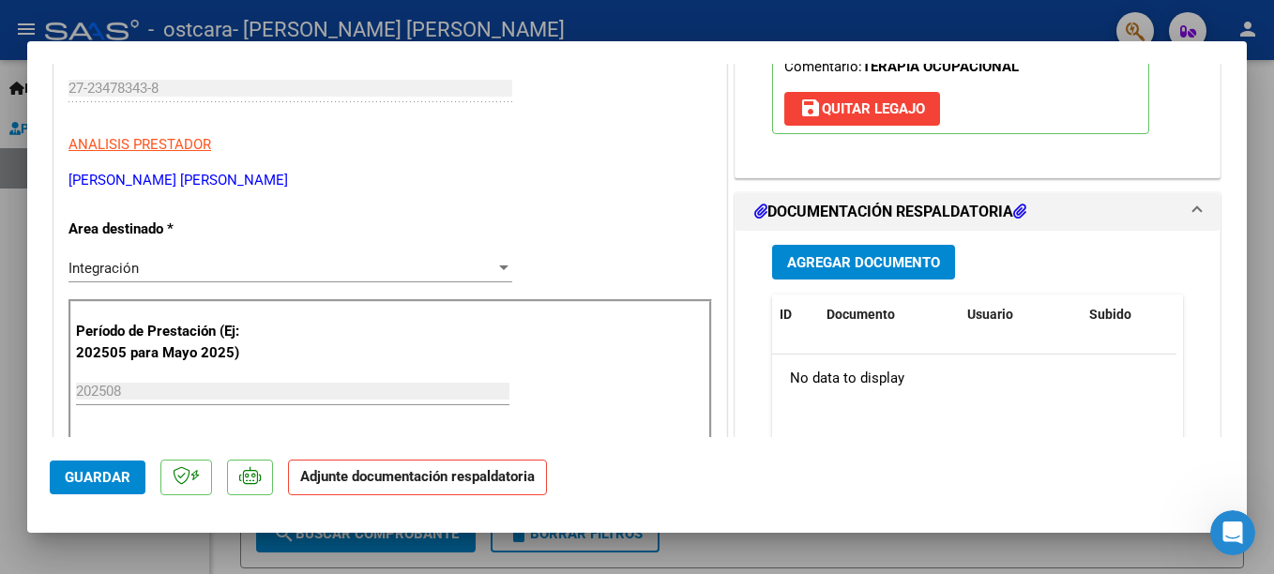
scroll to position [314, 0]
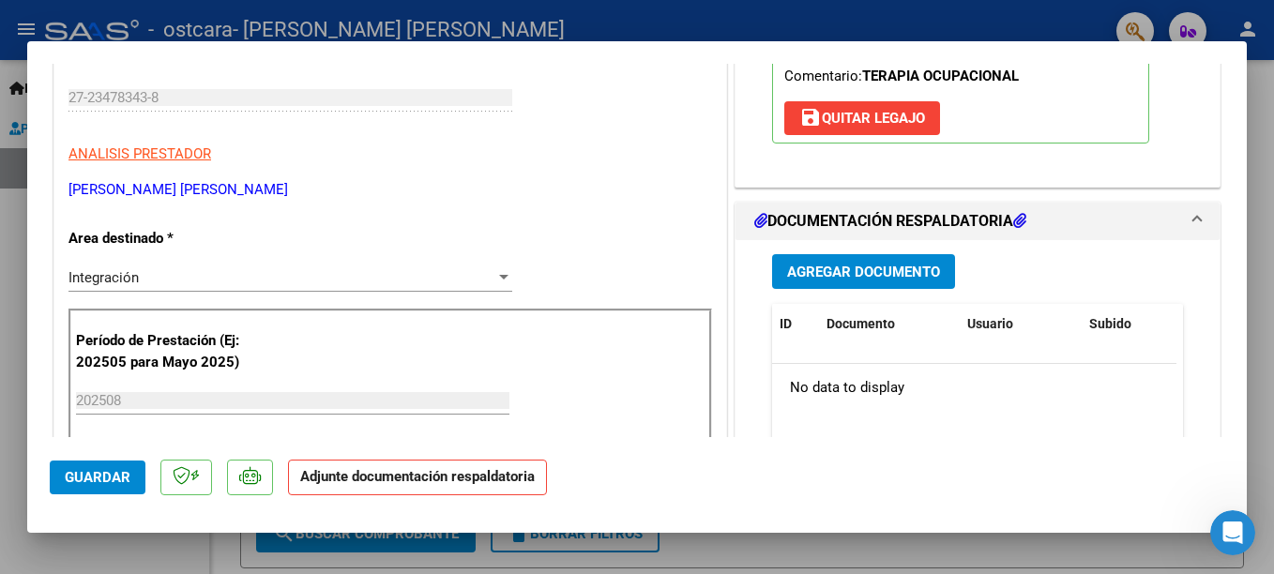
click at [904, 278] on span "Agregar Documento" at bounding box center [863, 272] width 153 height 17
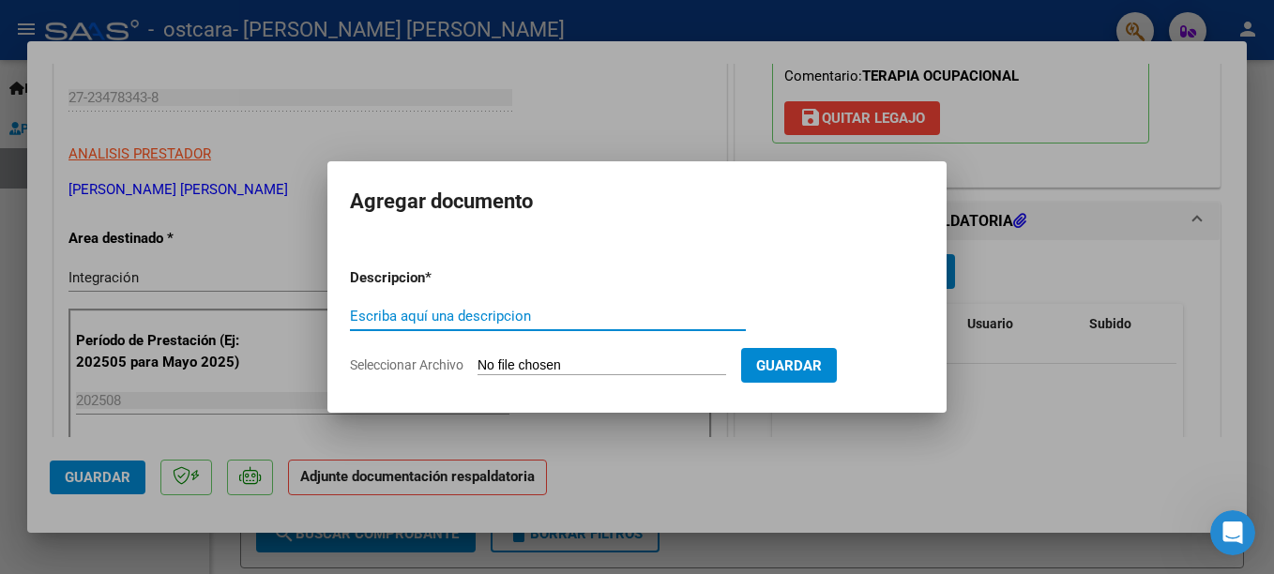
click at [615, 317] on input "Escriba aquí una descripcion" at bounding box center [548, 316] width 396 height 17
type input "planilla"
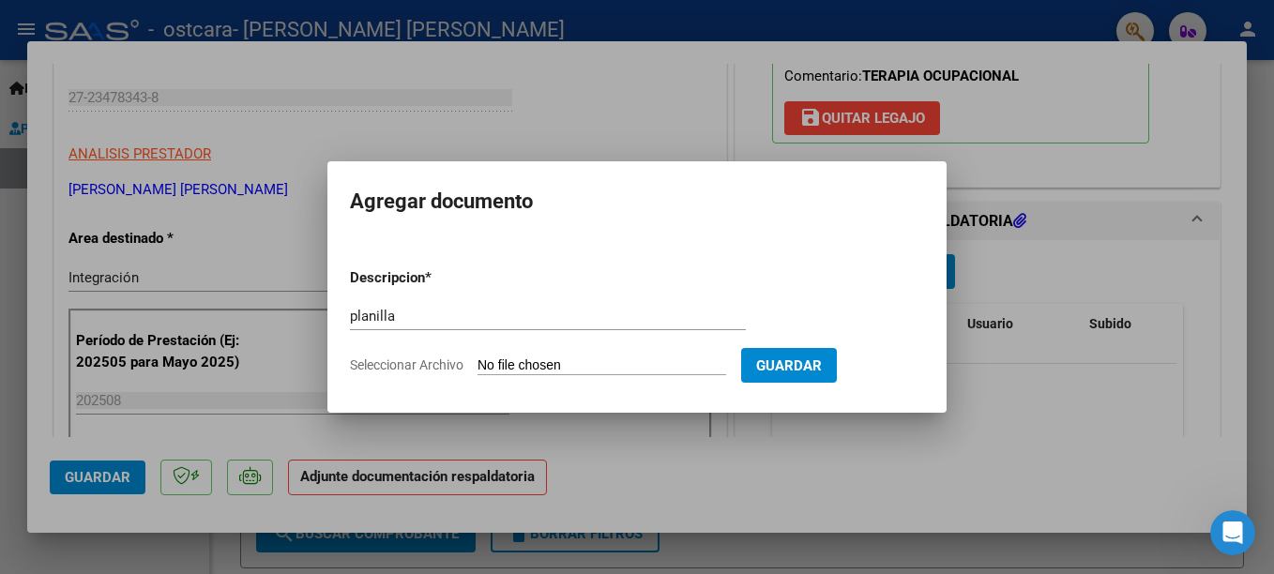
click at [524, 365] on input "Seleccionar Archivo" at bounding box center [602, 366] width 249 height 18
type input "C:\fakepath\Planilla [PERSON_NAME].pdf"
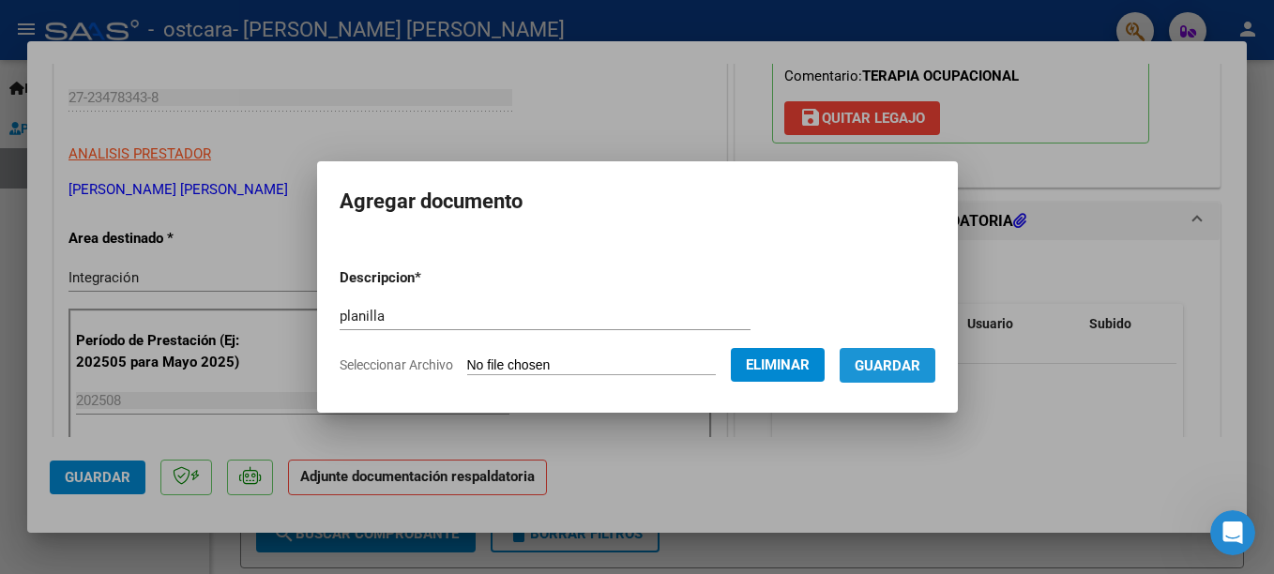
click at [891, 373] on span "Guardar" at bounding box center [888, 365] width 66 height 17
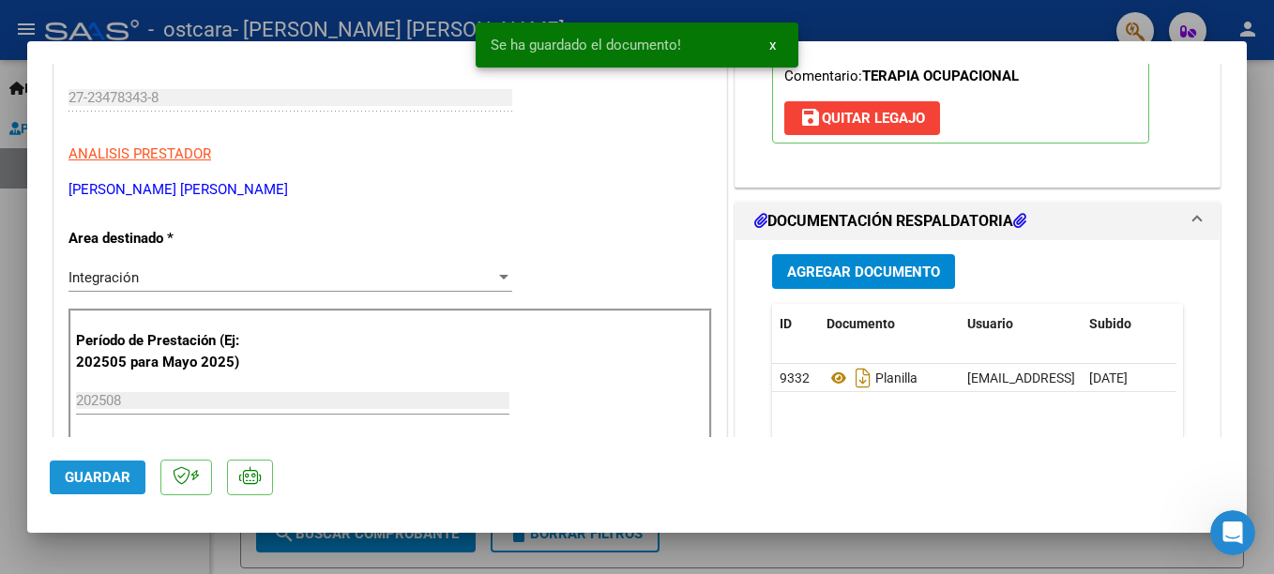
click at [75, 484] on span "Guardar" at bounding box center [98, 477] width 66 height 17
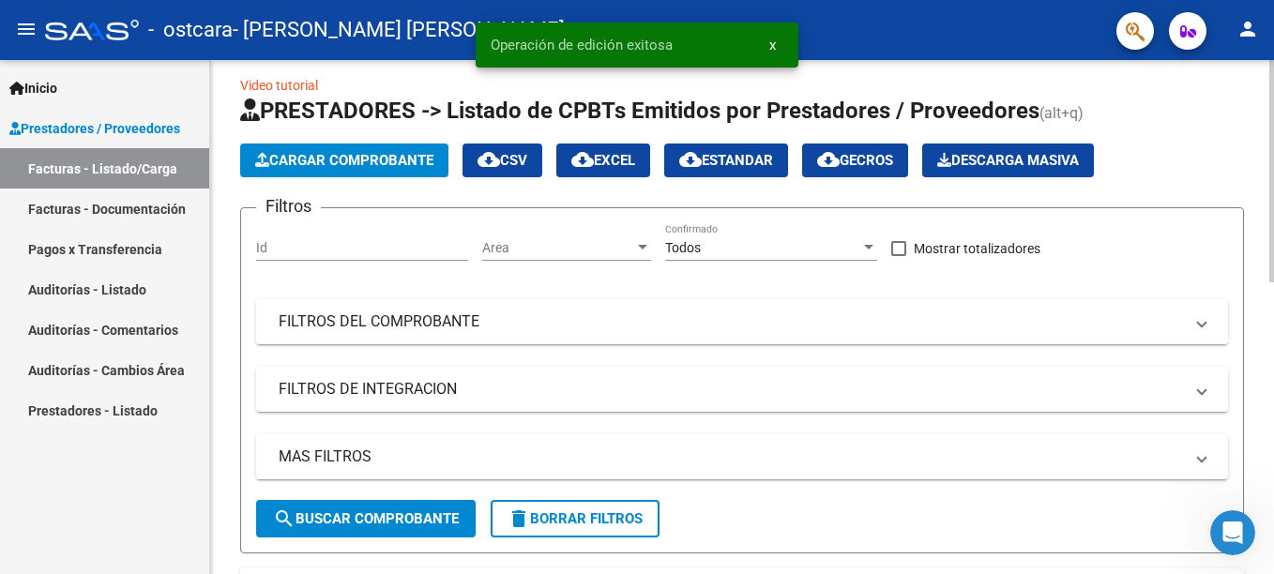
scroll to position [0, 0]
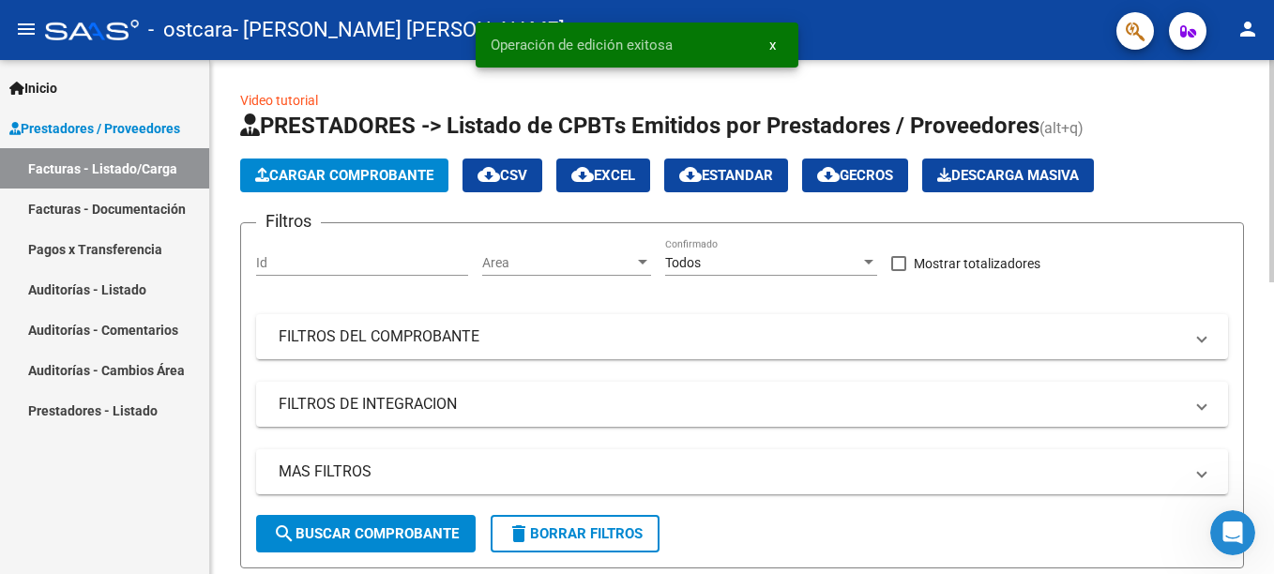
click at [1259, 72] on html "menu - ostcara - [PERSON_NAME] [PERSON_NAME] person Inicio Instructivos Contact…" at bounding box center [637, 287] width 1274 height 574
